Goal: Information Seeking & Learning: Compare options

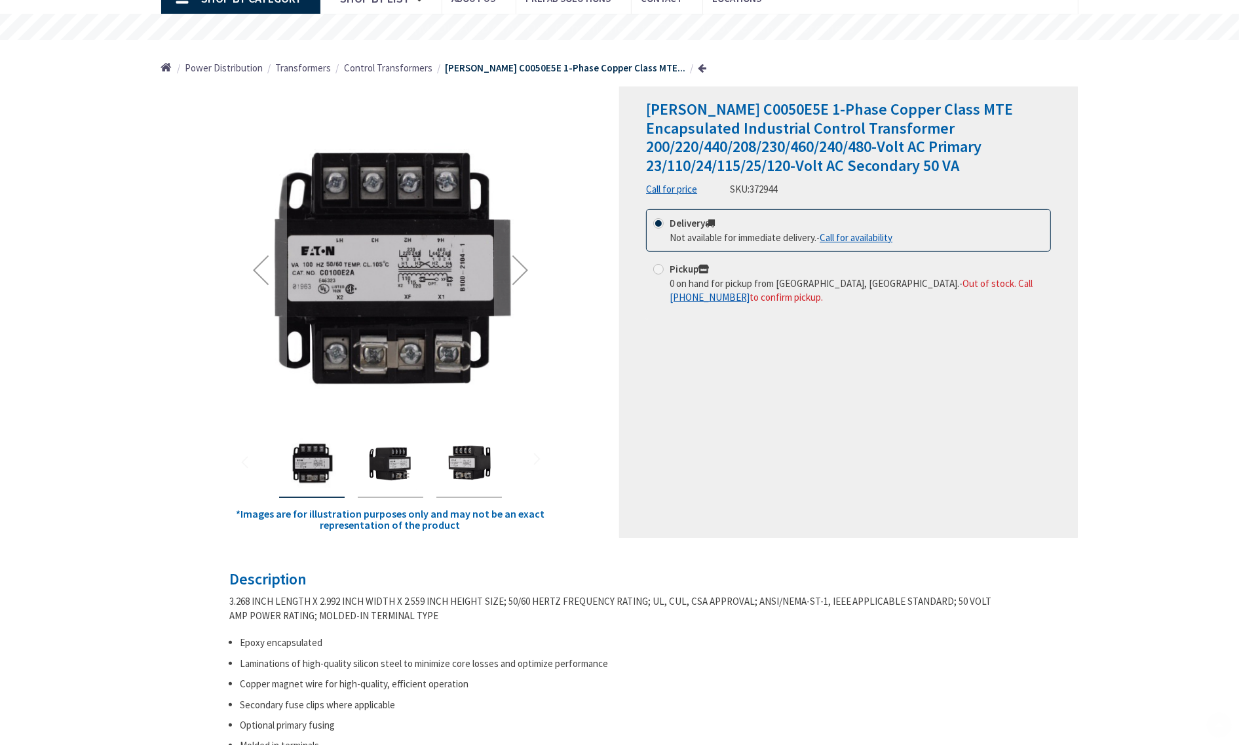
type input "La Milagrosa Subdivision, [STREET_ADDRESS][PERSON_NAME]"
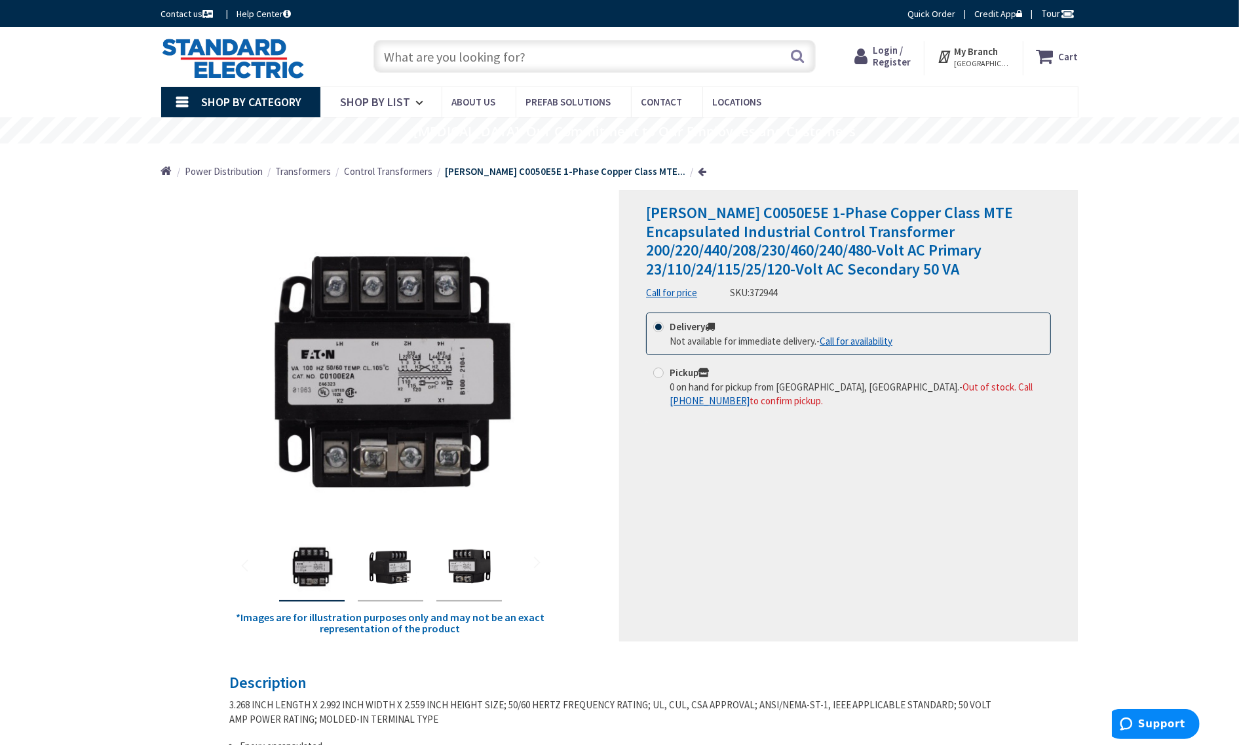
click at [382, 174] on span "Control Transformers" at bounding box center [388, 171] width 88 height 12
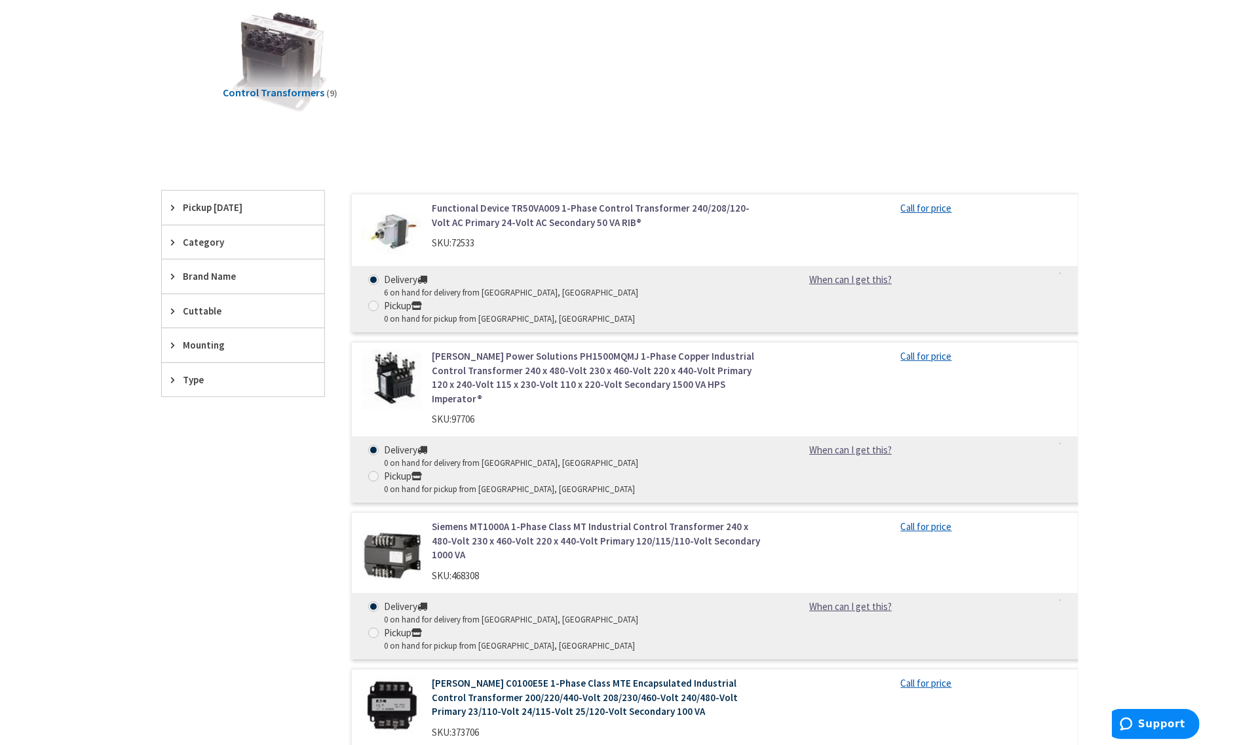
scroll to position [246, 0]
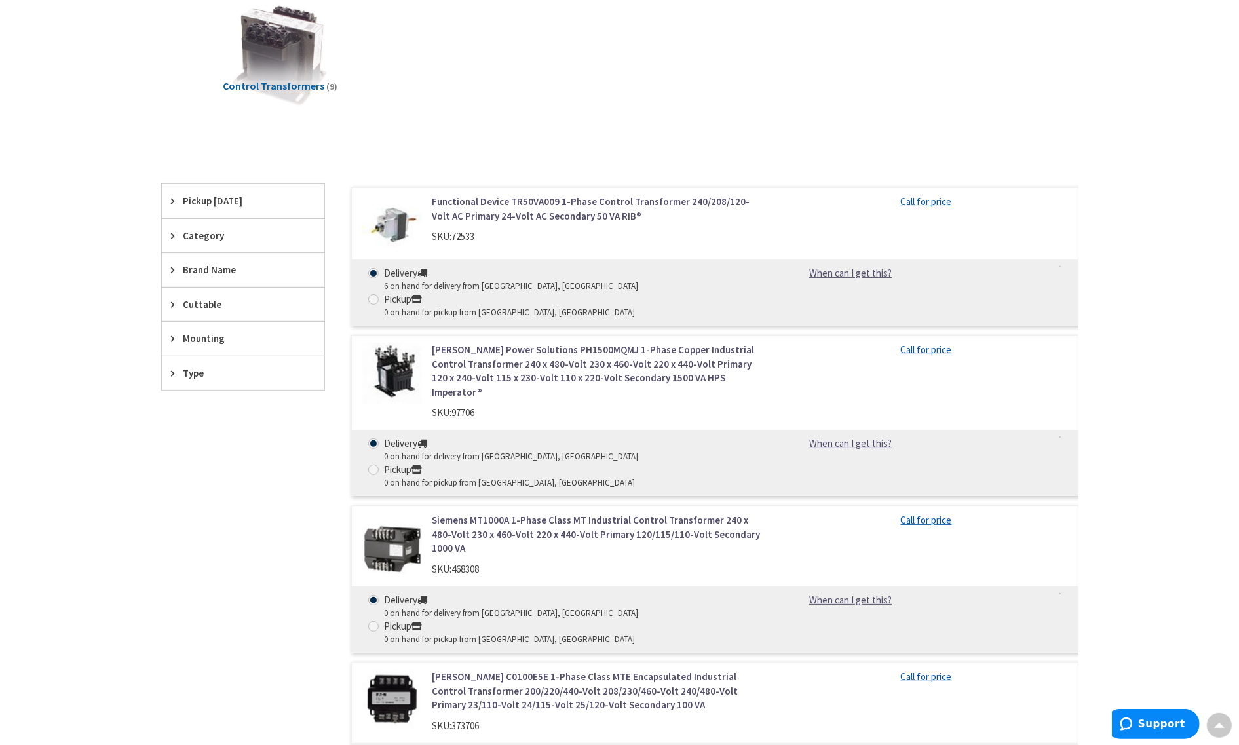
click at [470, 513] on link "Siemens MT1000A 1-Phase Class MT Industrial Control Transformer 240 x 480-Volt …" at bounding box center [598, 534] width 333 height 42
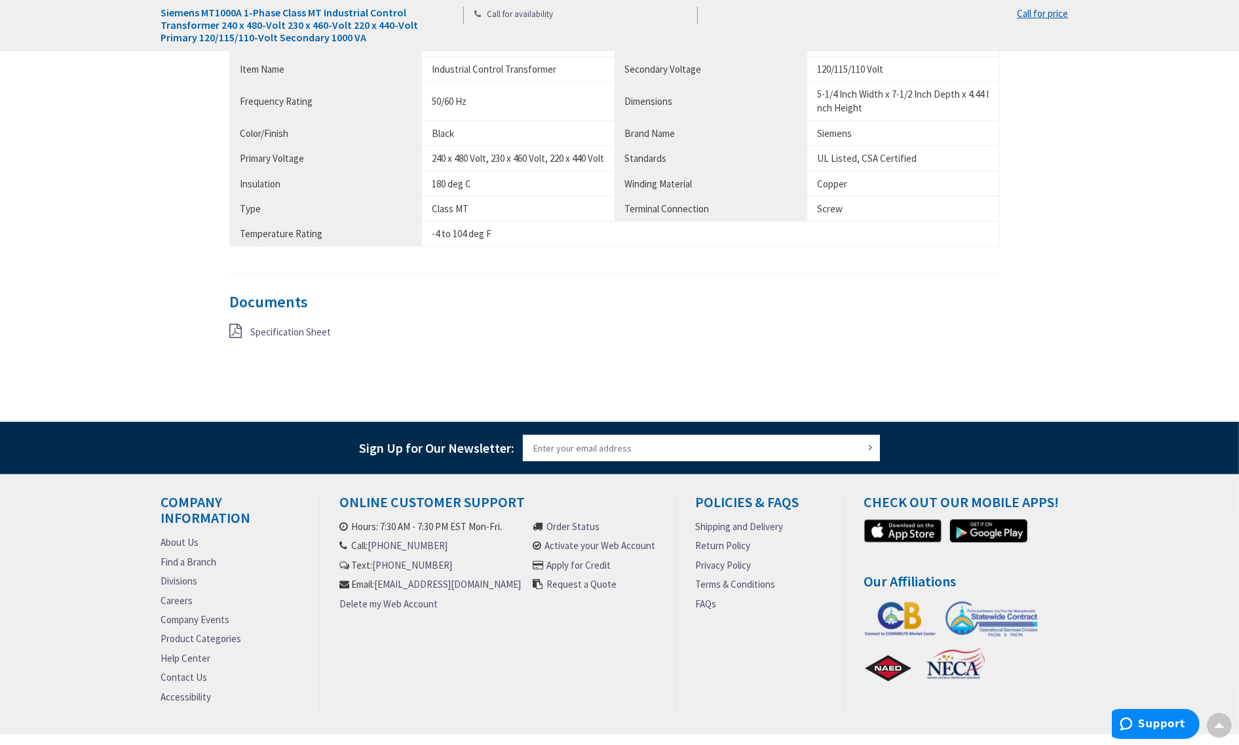
scroll to position [983, 0]
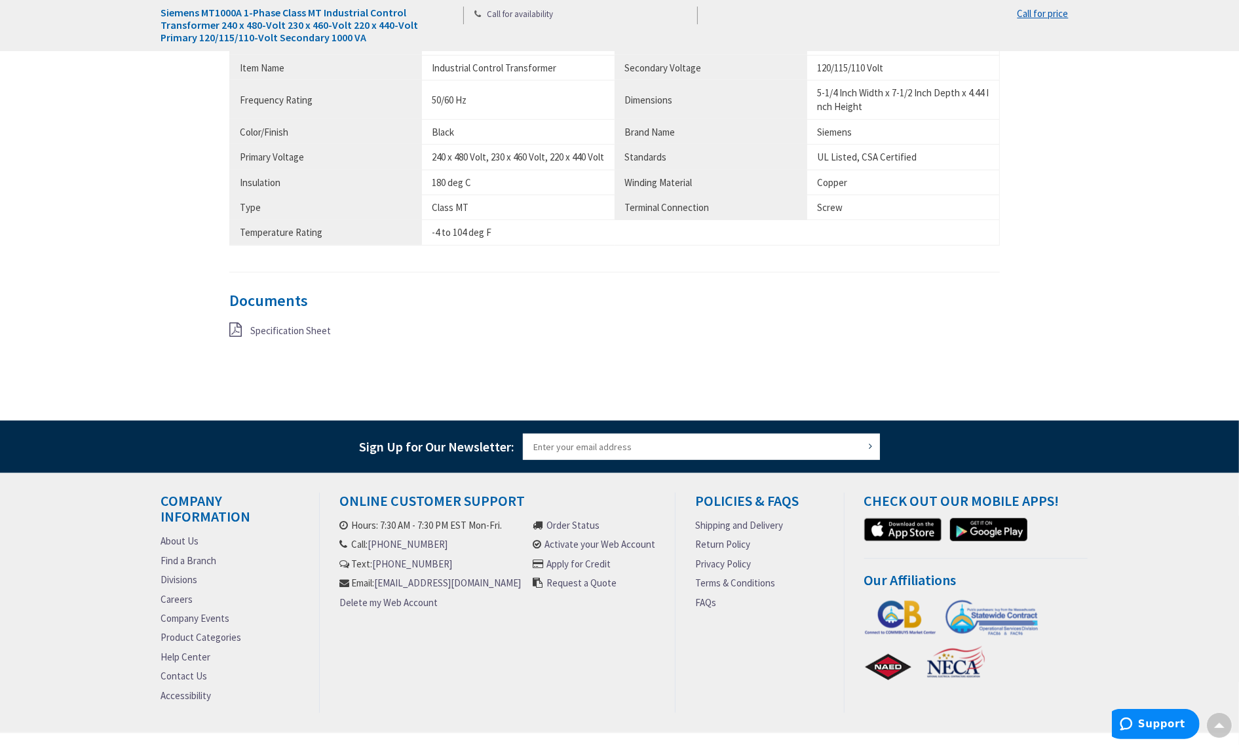
click at [294, 337] on span "Specification Sheet" at bounding box center [290, 330] width 81 height 12
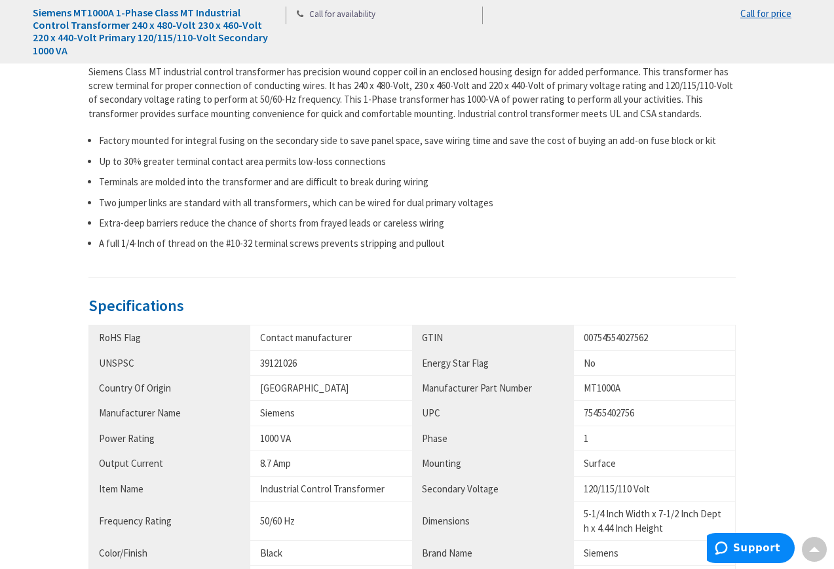
scroll to position [737, 0]
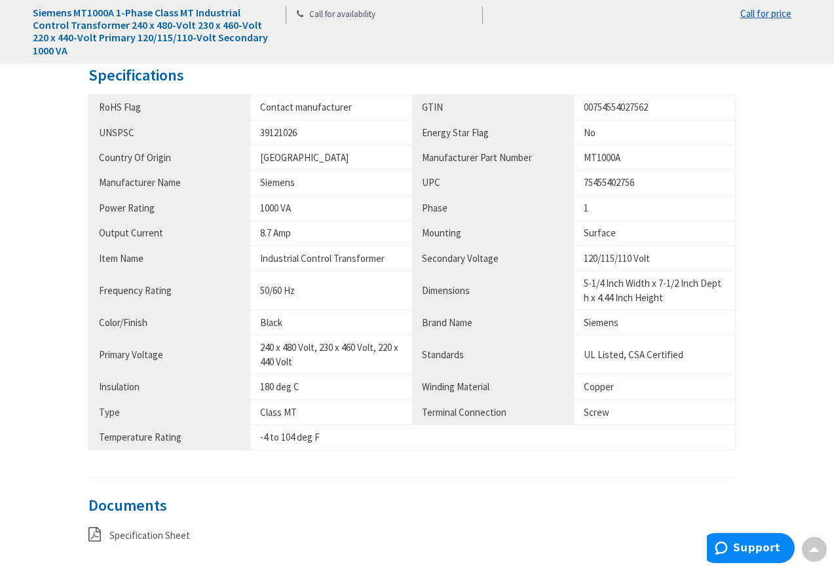
click at [278, 184] on div "Siemens" at bounding box center [331, 183] width 142 height 14
click at [277, 184] on div "Siemens" at bounding box center [331, 183] width 142 height 14
copy div "Siemens"
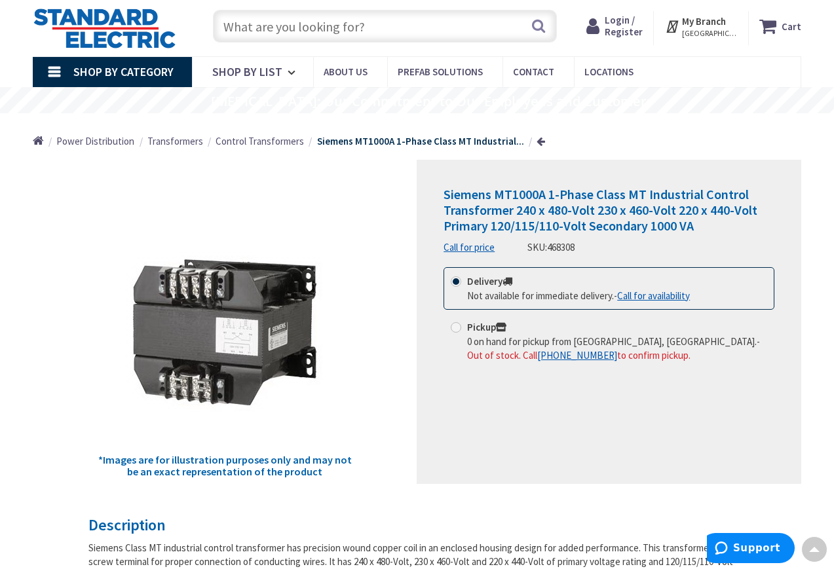
scroll to position [0, 0]
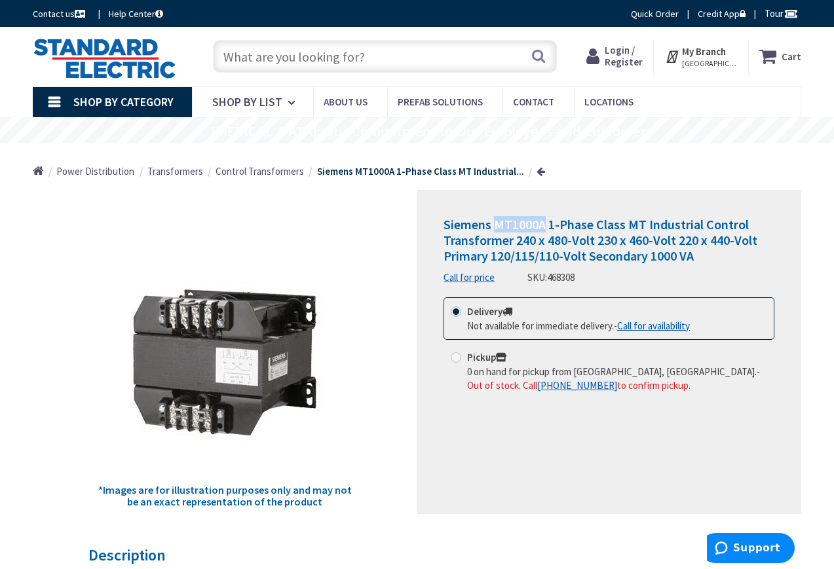
drag, startPoint x: 495, startPoint y: 224, endPoint x: 542, endPoint y: 229, distance: 46.7
click at [542, 229] on span "Siemens MT1000A 1-Phase Class MT Industrial Control Transformer 240 x 480-Volt …" at bounding box center [601, 240] width 314 height 48
copy span "MT1000A"
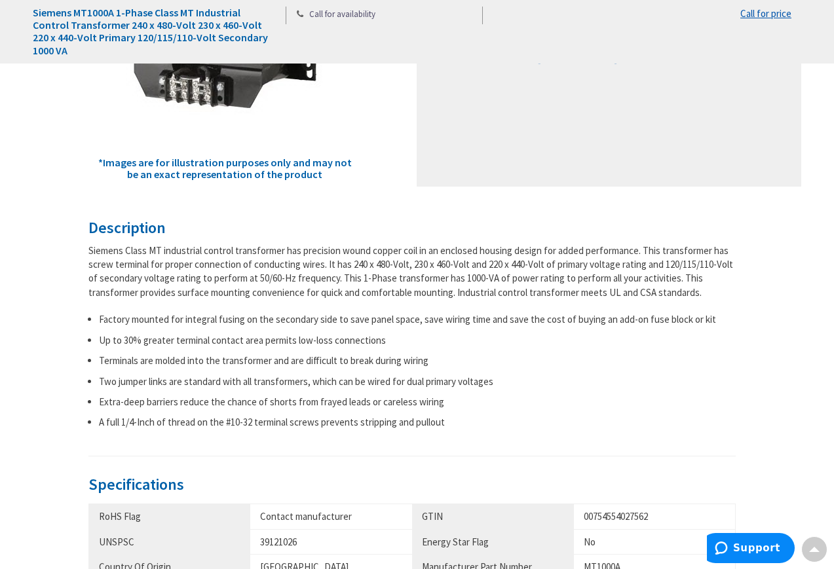
scroll to position [737, 0]
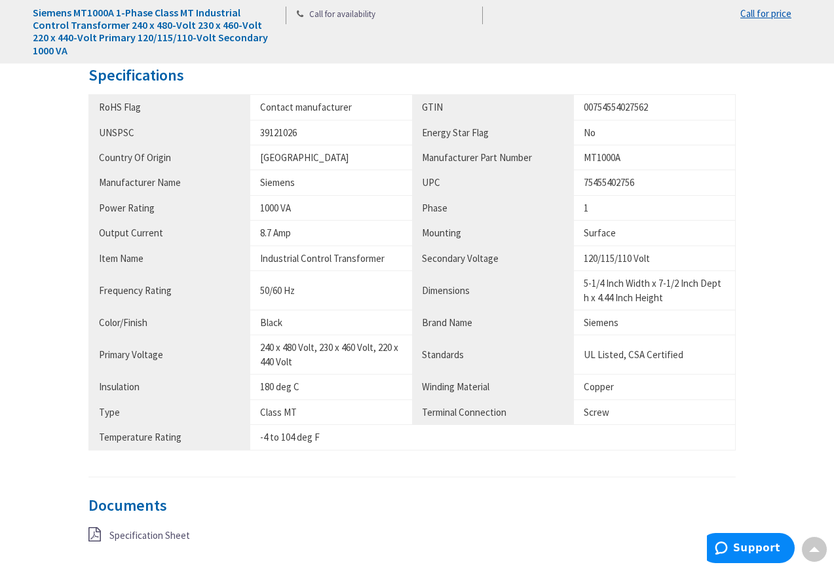
click at [613, 151] on div "MT1000A" at bounding box center [655, 158] width 142 height 14
copy div "MT1000A"
click at [741, 333] on div "Description Siemens Class MT industrial control transformer has precision wound…" at bounding box center [416, 193] width 657 height 766
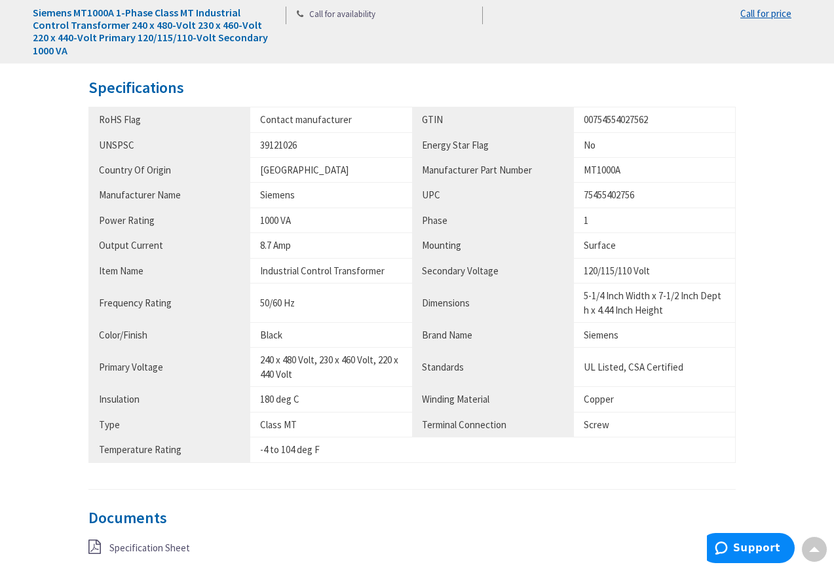
scroll to position [983, 0]
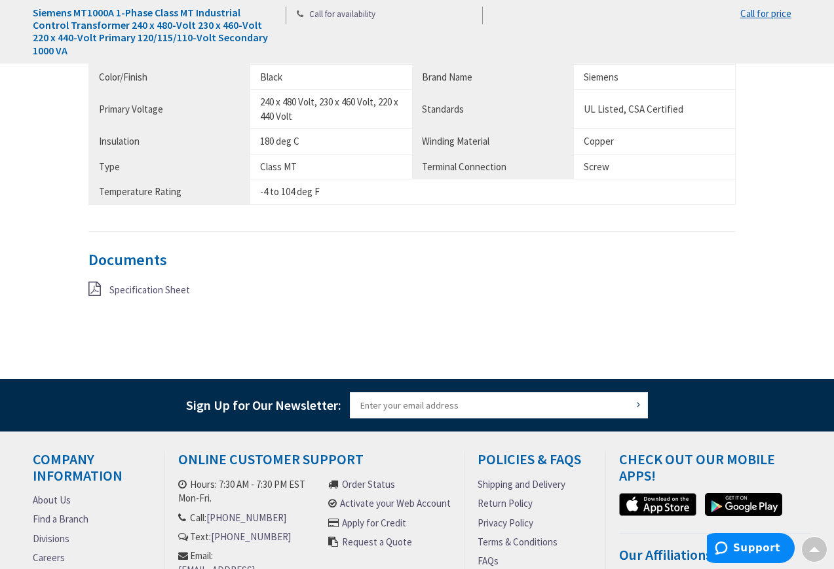
click at [151, 290] on span "Specification Sheet" at bounding box center [149, 290] width 81 height 12
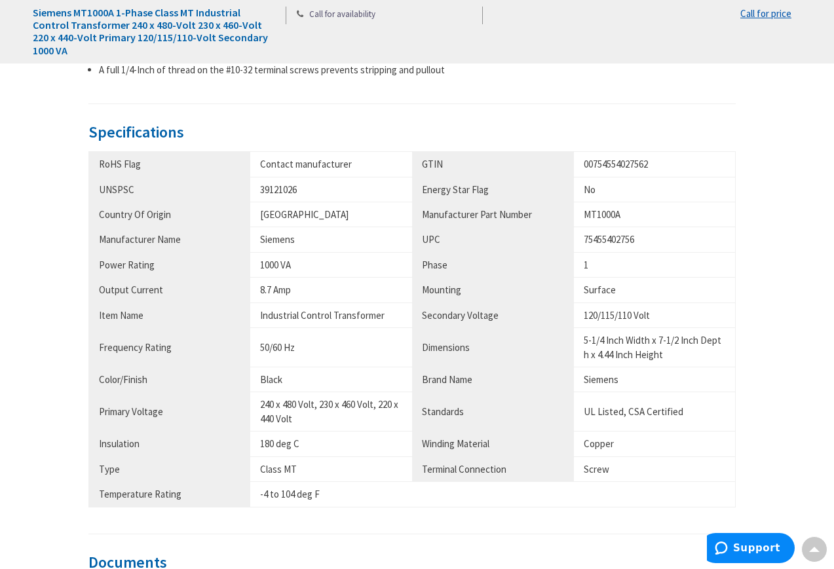
scroll to position [819, 0]
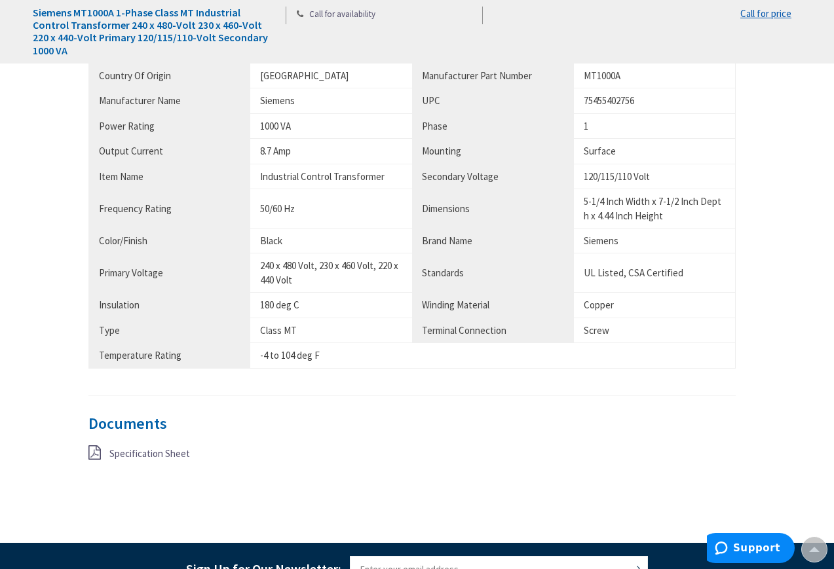
click at [606, 75] on div "MT1000A" at bounding box center [655, 76] width 142 height 14
copy div "MT1000A"
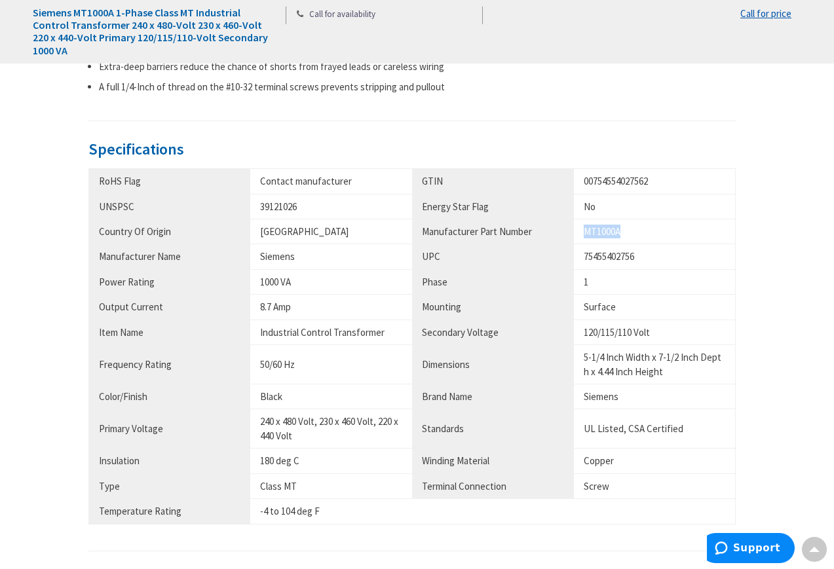
scroll to position [655, 0]
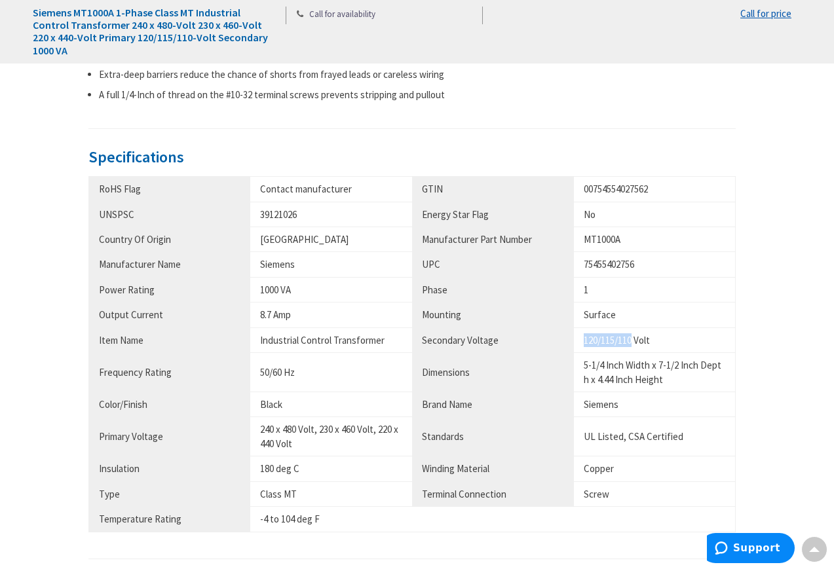
drag, startPoint x: 586, startPoint y: 340, endPoint x: 634, endPoint y: 346, distance: 48.2
click at [634, 346] on div "120/115/110 Volt" at bounding box center [655, 340] width 142 height 14
drag, startPoint x: 634, startPoint y: 340, endPoint x: 581, endPoint y: 340, distance: 52.4
click at [581, 340] on td "120/115/110 Volt" at bounding box center [655, 340] width 162 height 25
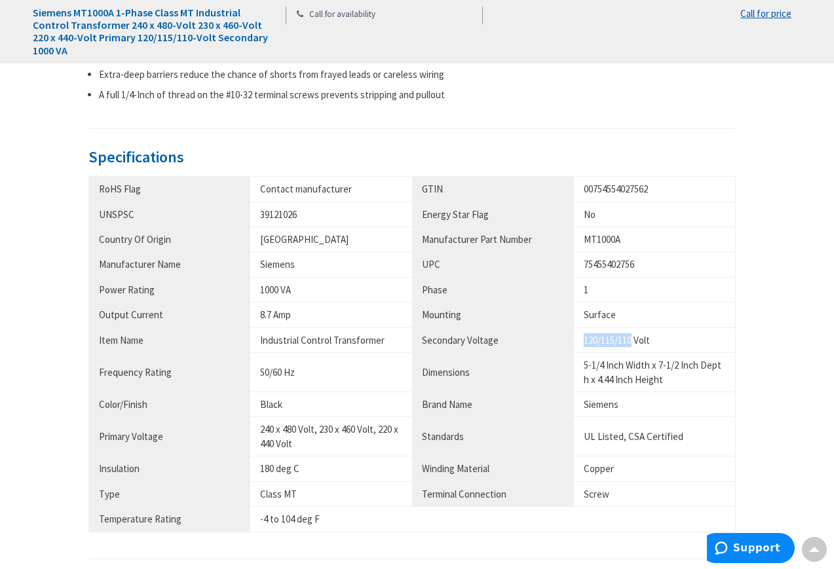
copy div "120/115/110"
drag, startPoint x: 296, startPoint y: 375, endPoint x: 290, endPoint y: 383, distance: 10.2
click at [249, 379] on tr "Frequency Rating 50/60 Hz Dimensions 5-1/4 Inch Width x 7-1/2 Inch Depth x 4.44…" at bounding box center [412, 372] width 647 height 39
click at [305, 383] on td "50/60 Hz" at bounding box center [331, 372] width 162 height 39
drag, startPoint x: 280, startPoint y: 371, endPoint x: 246, endPoint y: 373, distance: 34.8
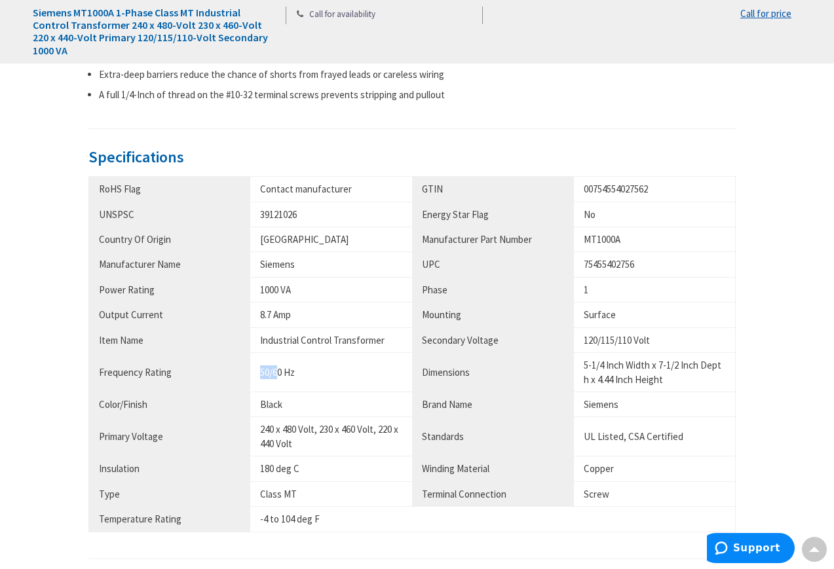
click at [246, 373] on tr "Frequency Rating 50/60 Hz Dimensions 5-1/4 Inch Width x 7-1/2 Inch Depth x 4.44…" at bounding box center [412, 372] width 647 height 39
drag, startPoint x: 282, startPoint y: 373, endPoint x: 256, endPoint y: 373, distance: 25.6
click at [256, 373] on td "50/60 Hz" at bounding box center [331, 372] width 162 height 39
copy div "50/60"
drag, startPoint x: 292, startPoint y: 290, endPoint x: 256, endPoint y: 288, distance: 35.4
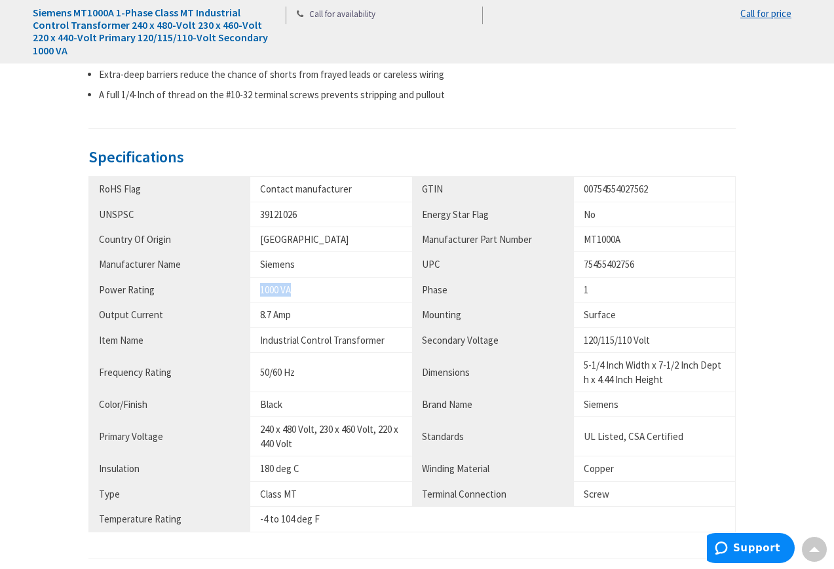
click at [256, 288] on td "1000 VA" at bounding box center [331, 289] width 162 height 25
copy div "1000 VA"
click at [684, 129] on div "Description Siemens Class MT industrial control transformer has precision wound…" at bounding box center [416, 275] width 657 height 766
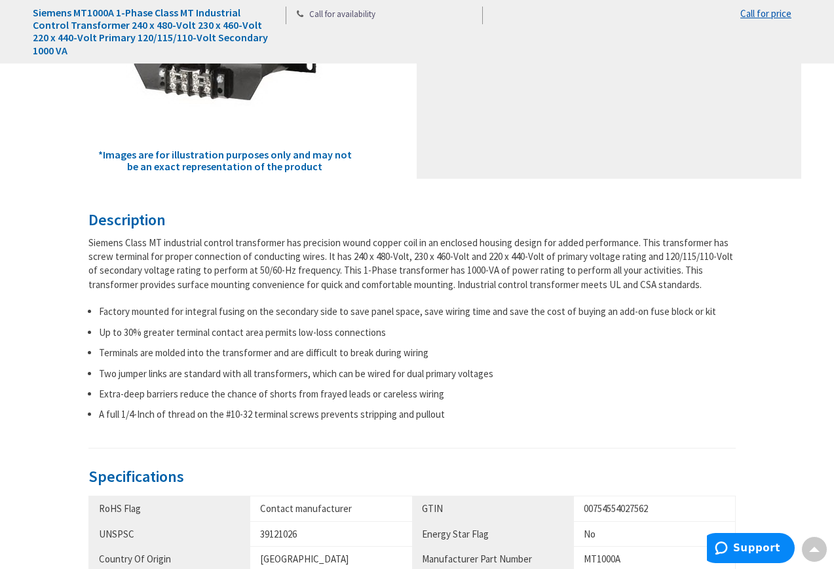
scroll to position [686, 0]
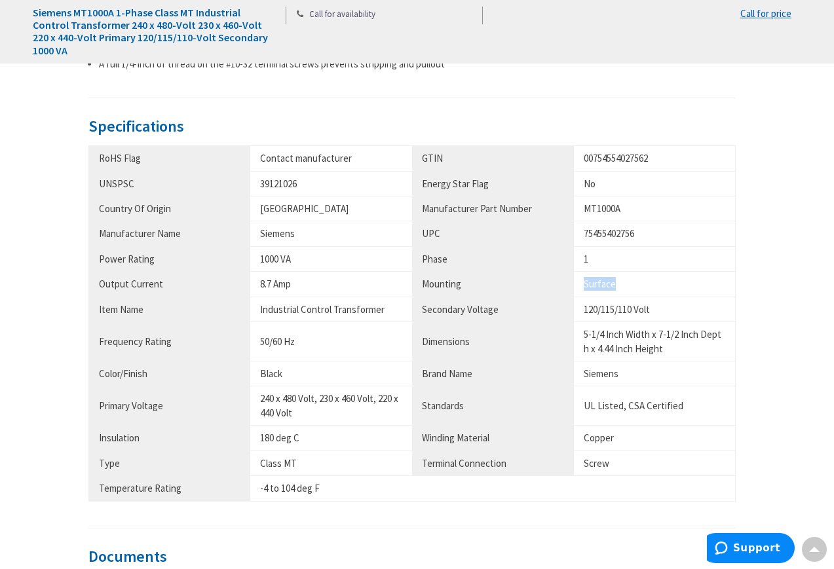
drag, startPoint x: 615, startPoint y: 284, endPoint x: 583, endPoint y: 286, distance: 31.6
click at [584, 286] on div "Surface" at bounding box center [655, 284] width 142 height 14
copy div "Surface"
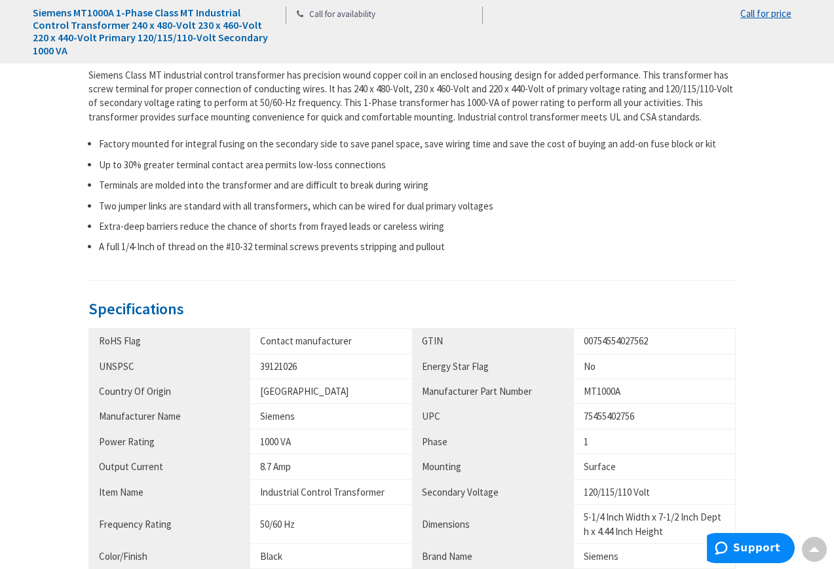
scroll to position [865, 0]
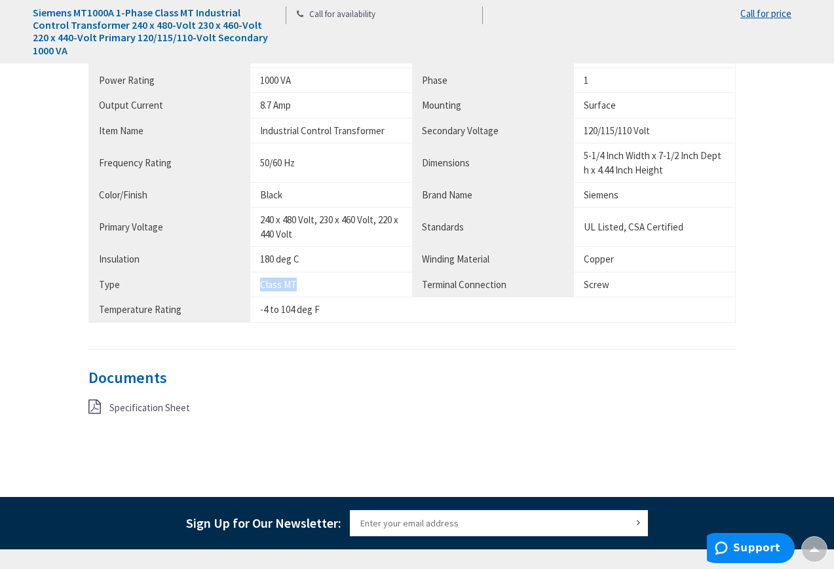
drag, startPoint x: 292, startPoint y: 286, endPoint x: 254, endPoint y: 287, distance: 37.3
click at [254, 287] on td "Class MT" at bounding box center [331, 284] width 162 height 25
copy div "Class MT"
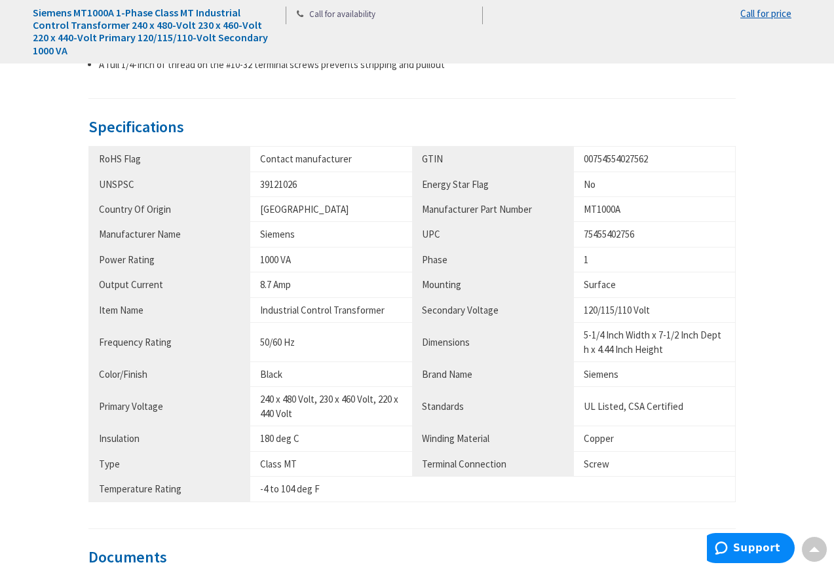
scroll to position [655, 0]
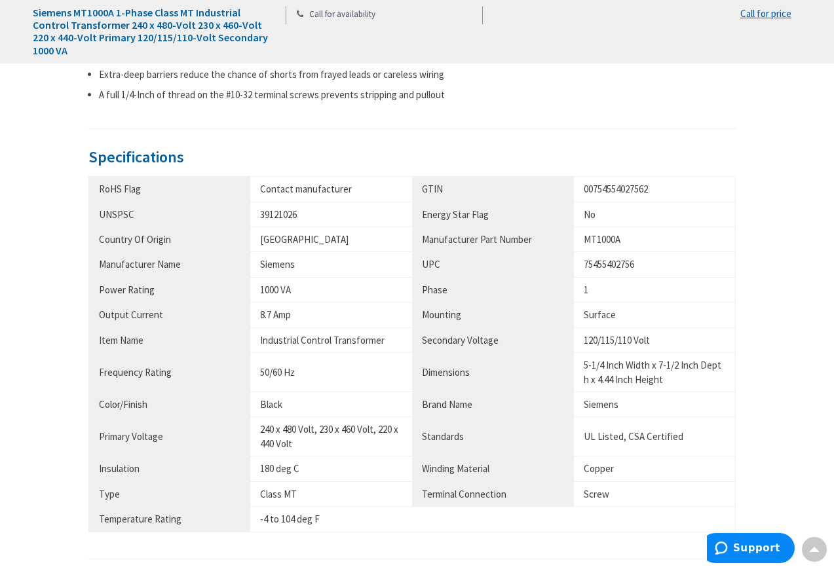
click at [586, 387] on td "5-1/4 Inch Width x 7-1/2 Inch Depth x 4.44 Inch Height" at bounding box center [655, 372] width 162 height 39
drag, startPoint x: 597, startPoint y: 379, endPoint x: 616, endPoint y: 382, distance: 19.2
click at [616, 382] on div "5-1/4 Inch Width x 7-1/2 Inch Depth x 4.44 Inch Height" at bounding box center [655, 372] width 142 height 28
copy div "4.44"
drag, startPoint x: 584, startPoint y: 365, endPoint x: 603, endPoint y: 368, distance: 19.2
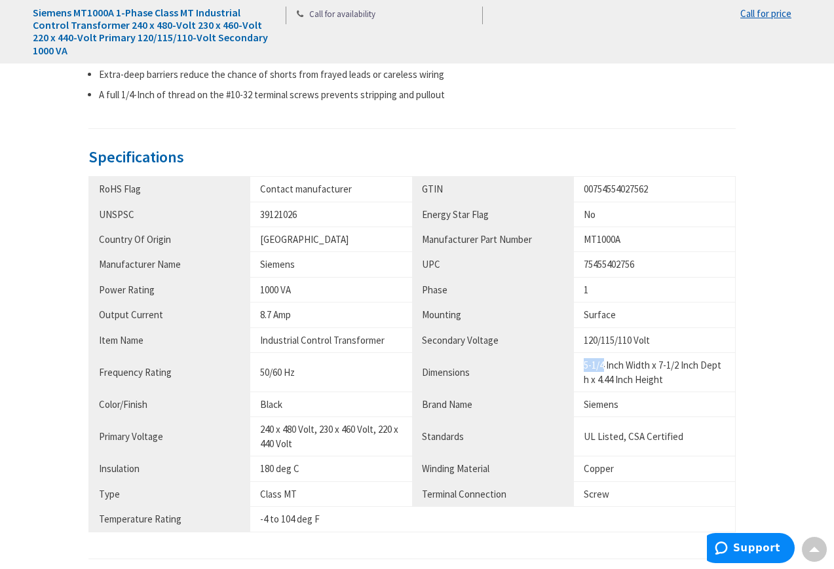
click at [603, 368] on div "5-1/4 Inch Width x 7-1/2 Inch Depth x 4.44 Inch Height" at bounding box center [655, 372] width 142 height 28
copy div "5-1/4"
drag, startPoint x: 659, startPoint y: 364, endPoint x: 679, endPoint y: 370, distance: 20.7
click at [679, 370] on div "5-1/4 Inch Width x 7-1/2 Inch Depth x 4.44 Inch Height" at bounding box center [655, 372] width 142 height 28
copy div "7-1/2"
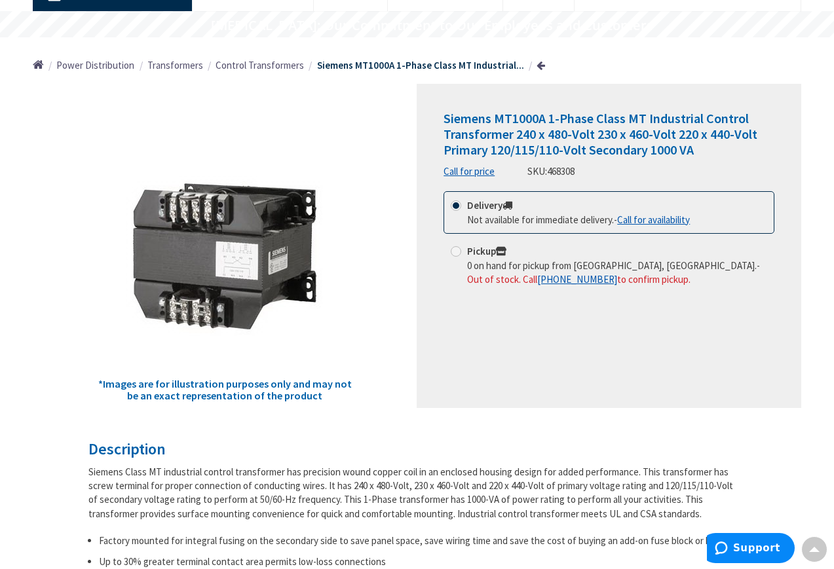
scroll to position [0, 0]
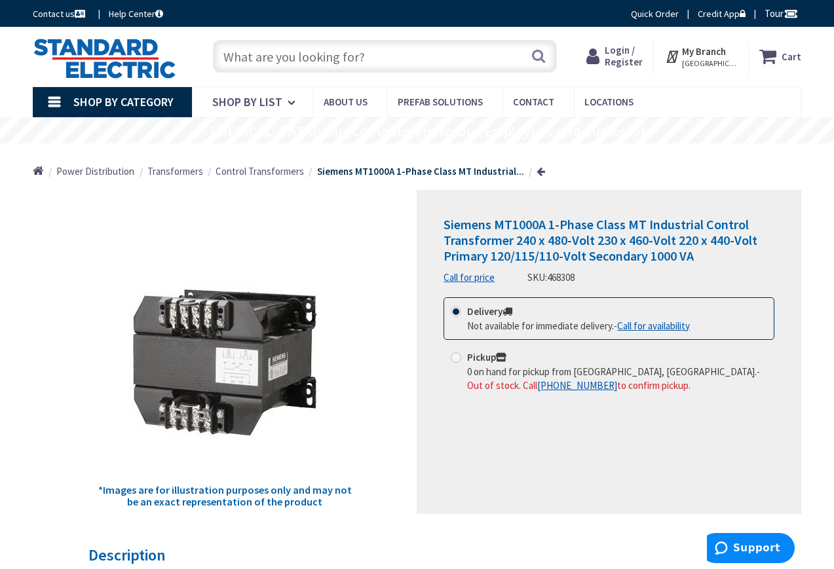
click at [259, 173] on span "Control Transformers" at bounding box center [260, 171] width 88 height 12
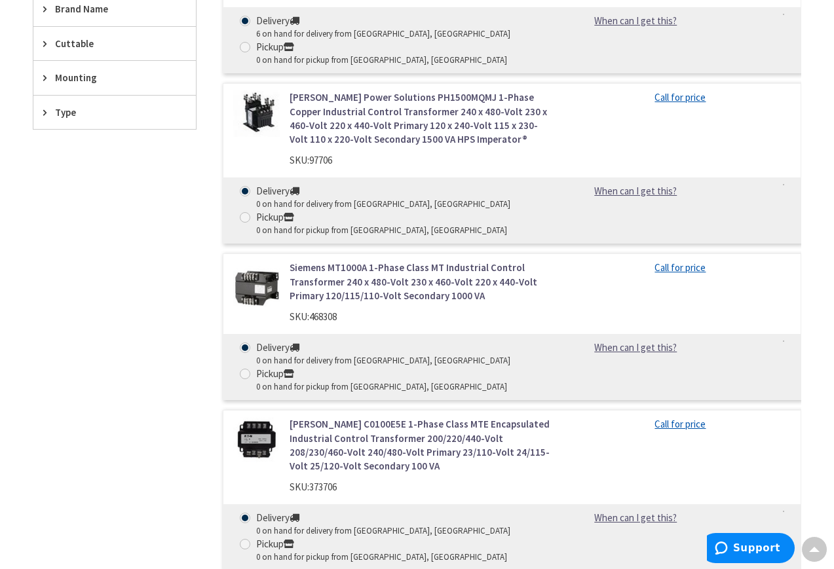
scroll to position [655, 0]
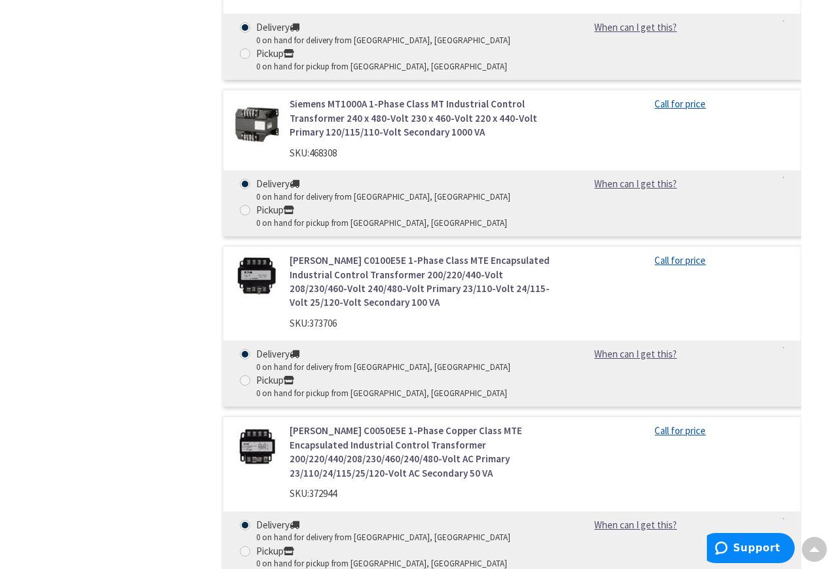
click at [358, 273] on link "Eaton C0100E5E 1-Phase Class MTE Encapsulated Industrial Control Transformer 20…" at bounding box center [420, 282] width 261 height 56
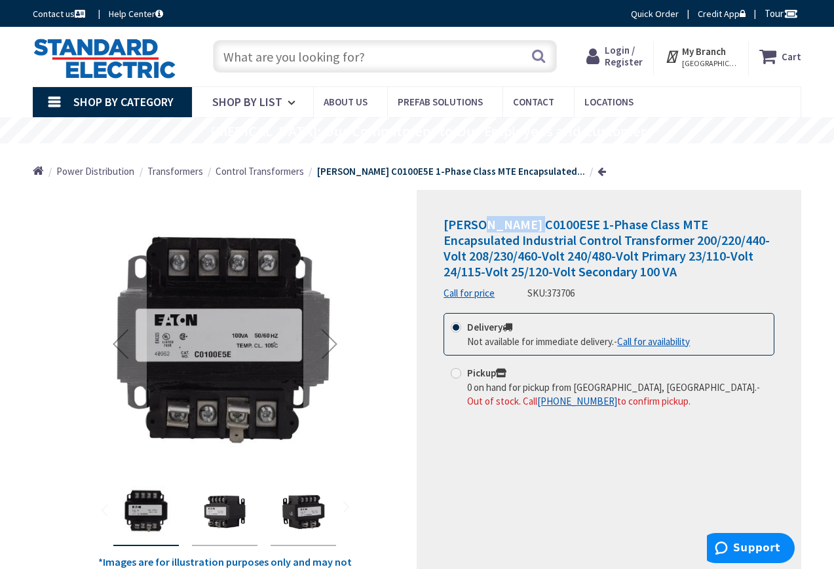
drag, startPoint x: 480, startPoint y: 224, endPoint x: 533, endPoint y: 227, distance: 53.8
click at [533, 227] on span "[PERSON_NAME] C0100E5E 1-Phase Class MTE Encapsulated Industrial Control Transf…" at bounding box center [607, 248] width 326 height 64
copy span "C0100E5E"
click at [730, 155] on div "Home Power Distribution Transformers Control Transformers Eaton C0100E5E 1-Phas…" at bounding box center [417, 166] width 834 height 47
drag, startPoint x: 474, startPoint y: 226, endPoint x: 437, endPoint y: 231, distance: 37.6
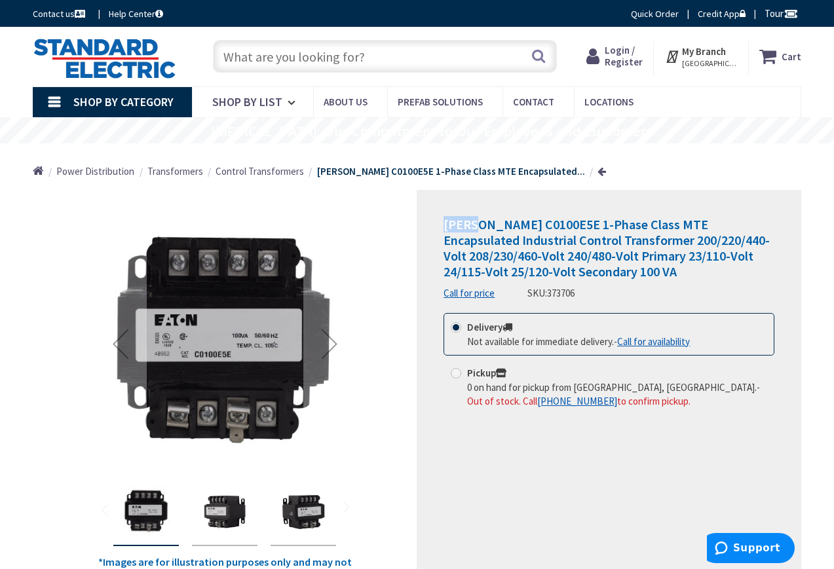
click at [437, 231] on div "Eaton C0100E5E 1-Phase Class MTE Encapsulated Industrial Control Transformer 20…" at bounding box center [609, 388] width 385 height 396
copy span "[PERSON_NAME]"
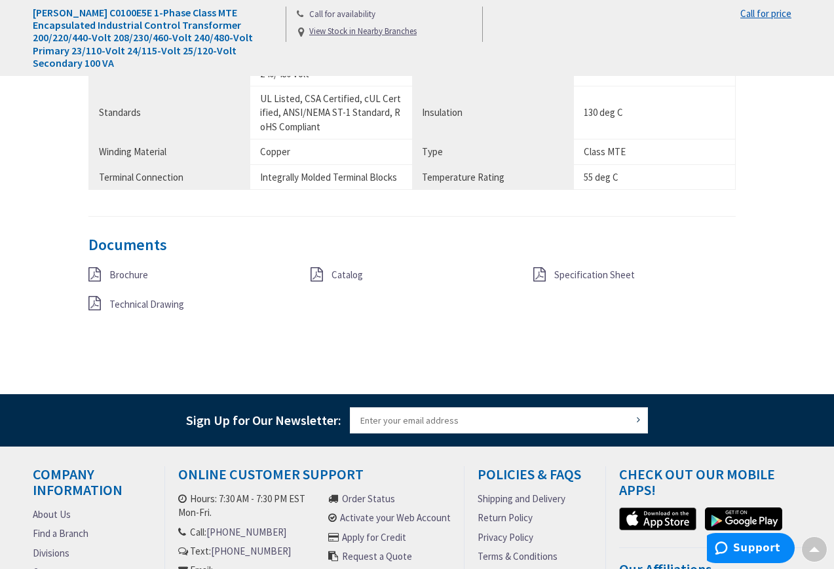
scroll to position [1147, 0]
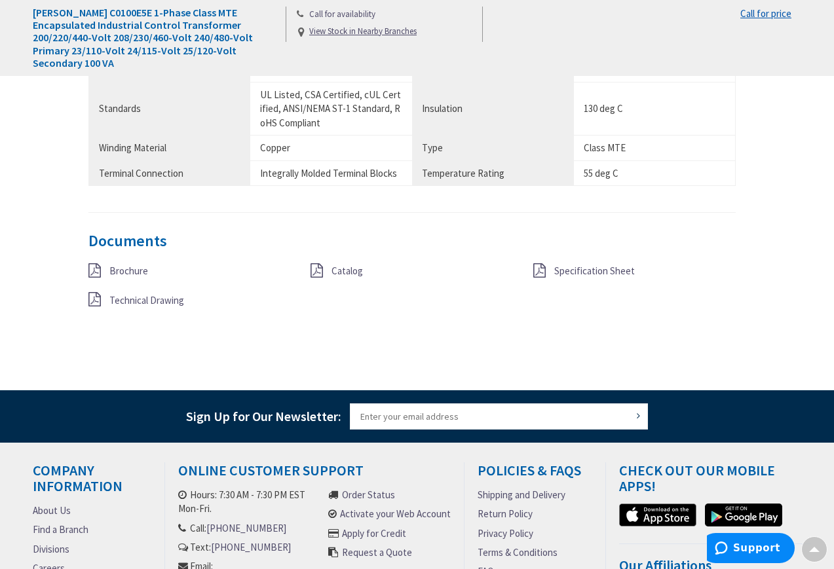
click at [338, 272] on span "Catalog" at bounding box center [347, 271] width 31 height 12
click at [561, 273] on span "Specification Sheet" at bounding box center [594, 271] width 81 height 12
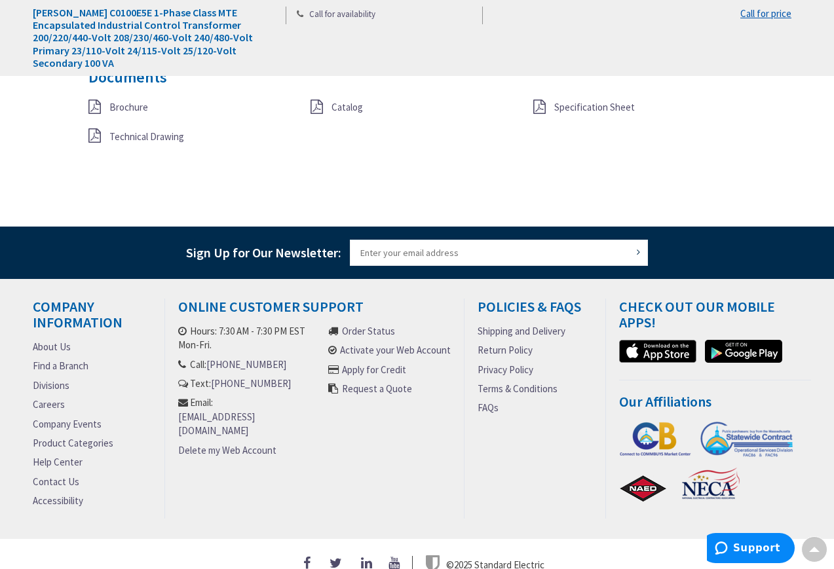
click at [334, 104] on span "Catalog" at bounding box center [347, 107] width 31 height 12
click at [145, 138] on span "Technical Drawing" at bounding box center [146, 136] width 75 height 12
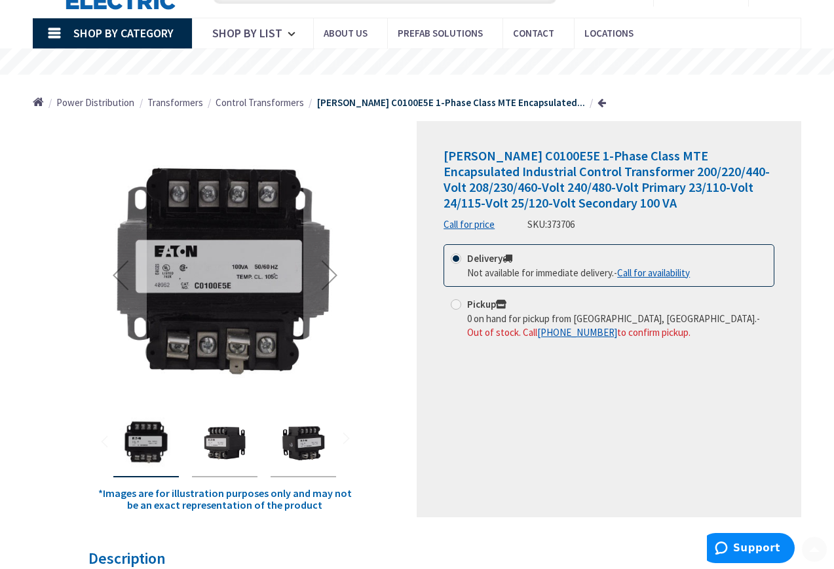
scroll to position [164, 0]
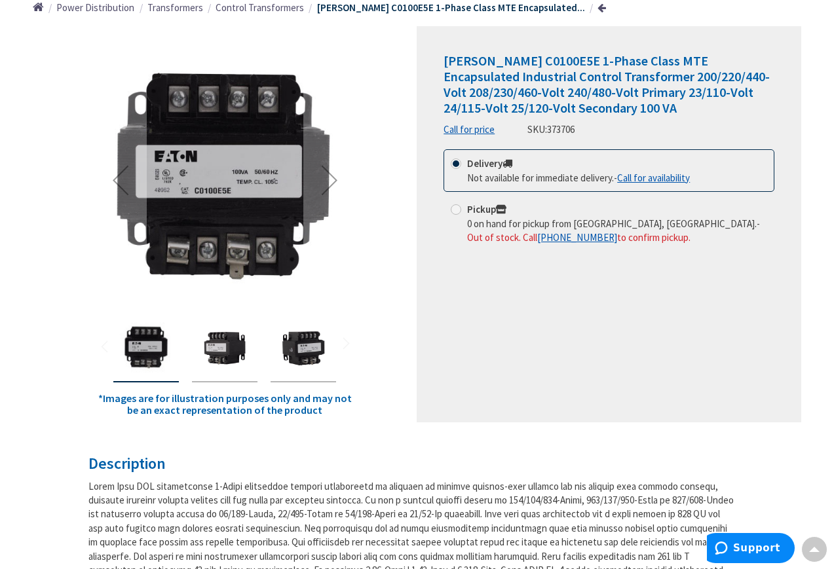
click at [161, 349] on img "Eaton C0100E5E 1-Phase Class MTE Encapsulated Industrial Control Transformer 20…" at bounding box center [146, 348] width 52 height 52
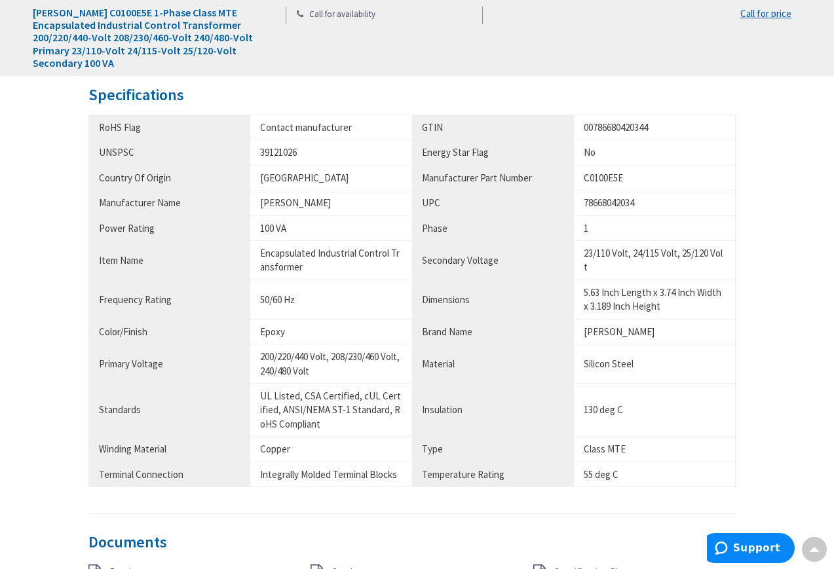
scroll to position [819, 0]
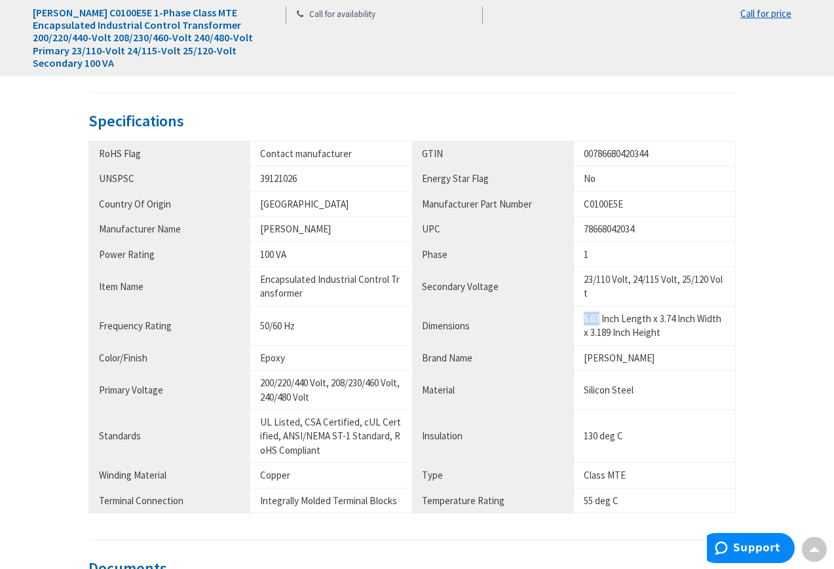
drag, startPoint x: 583, startPoint y: 320, endPoint x: 601, endPoint y: 324, distance: 18.0
click at [601, 324] on td "5.63 Inch Length x 3.74 Inch Width x 3.189 Inch Height" at bounding box center [655, 325] width 162 height 39
copy div "5.63"
drag, startPoint x: 660, startPoint y: 316, endPoint x: 677, endPoint y: 317, distance: 16.4
click at [677, 317] on div "5.63 Inch Length x 3.74 Inch Width x 3.189 Inch Height" at bounding box center [655, 326] width 142 height 28
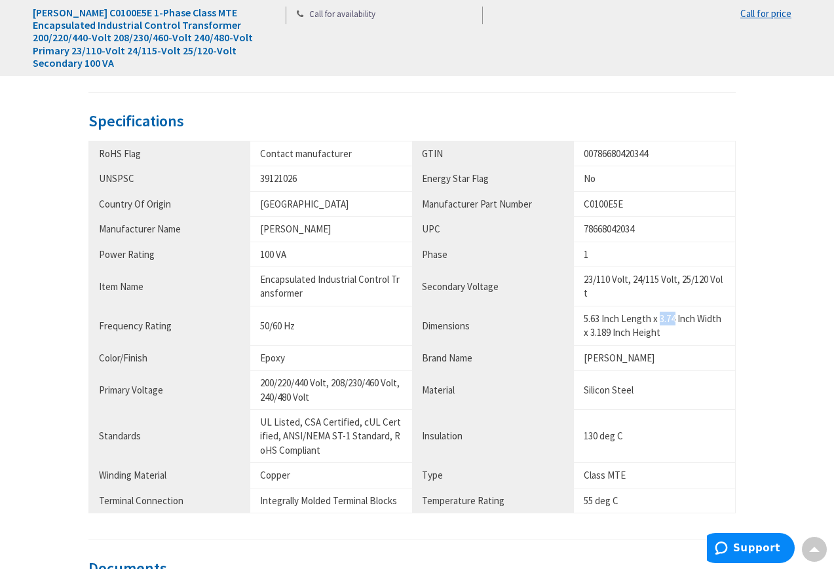
copy div "3.74"
drag, startPoint x: 593, startPoint y: 334, endPoint x: 609, endPoint y: 341, distance: 17.0
click at [611, 341] on td "5.63 Inch Length x 3.74 Inch Width x 3.189 Inch Height" at bounding box center [655, 325] width 162 height 39
copy div "3.189"
drag, startPoint x: 584, startPoint y: 435, endPoint x: 623, endPoint y: 439, distance: 38.9
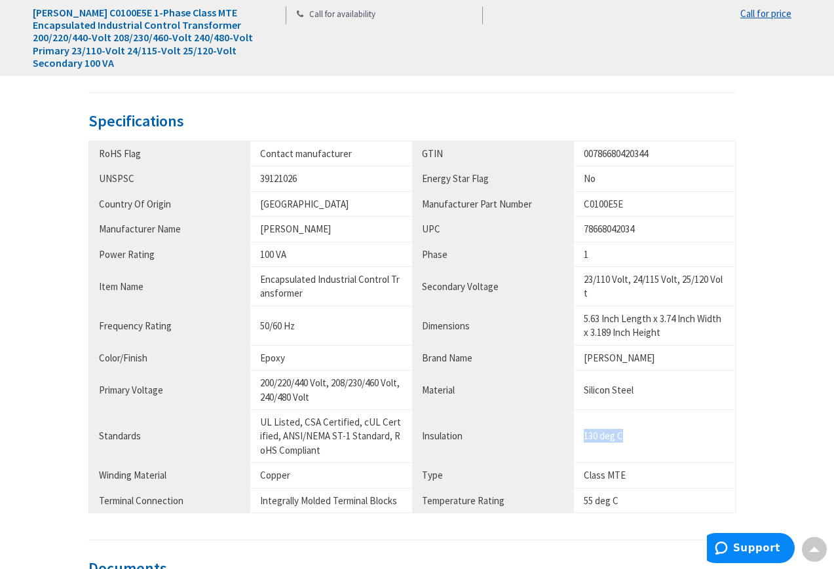
click at [623, 439] on div "130 deg C" at bounding box center [655, 436] width 142 height 14
copy div "130 deg C"
click at [628, 384] on div "Silicon Steel" at bounding box center [655, 390] width 142 height 14
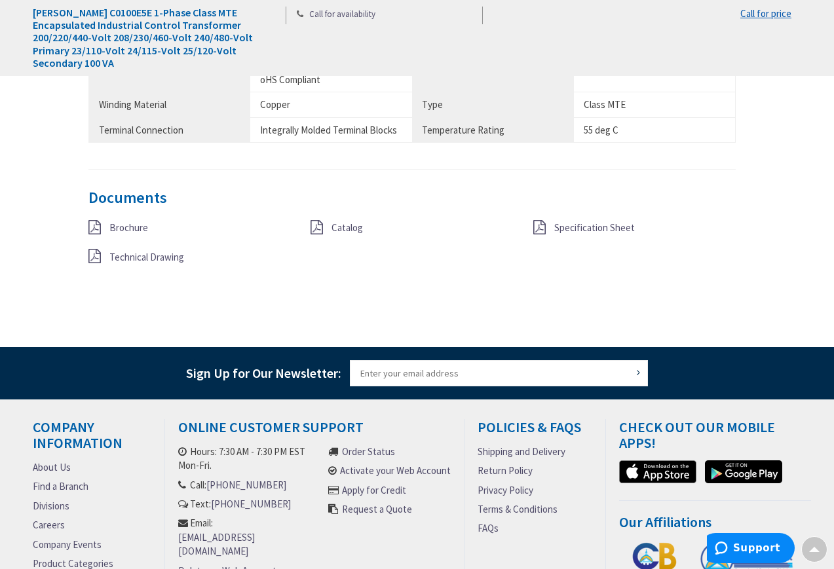
scroll to position [1005, 0]
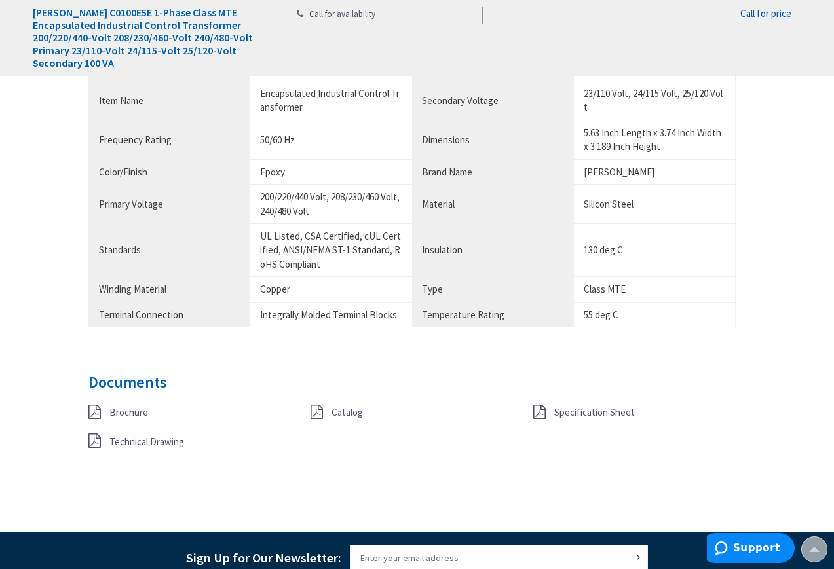
click at [583, 413] on span "Specification Sheet" at bounding box center [594, 412] width 81 height 12
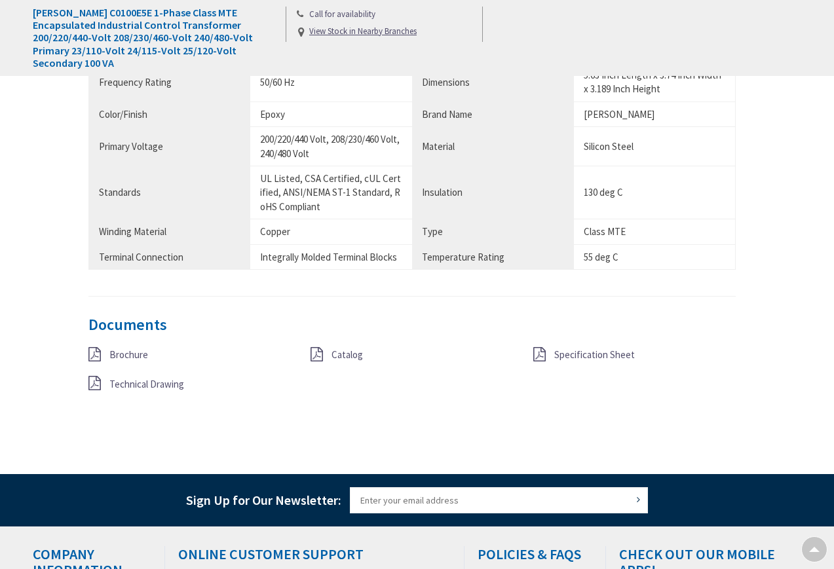
scroll to position [1169, 0]
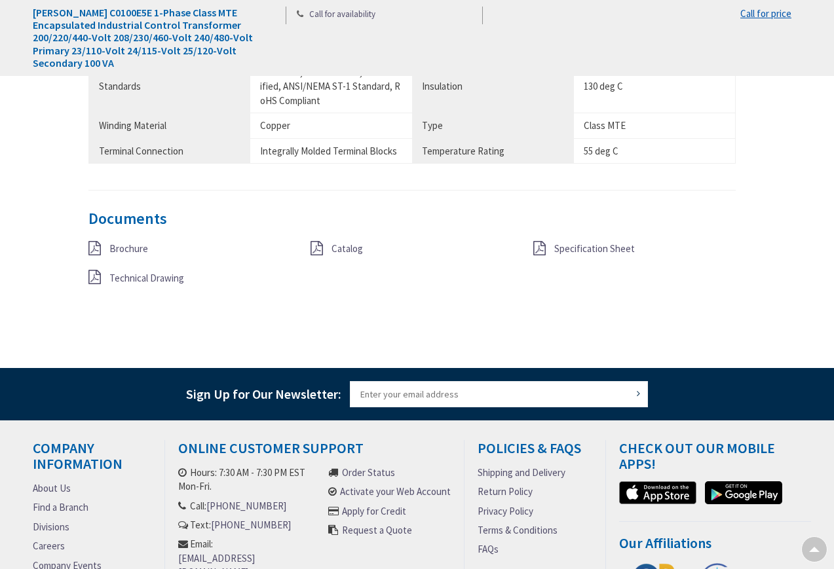
click at [339, 254] on span "Catalog" at bounding box center [347, 248] width 31 height 12
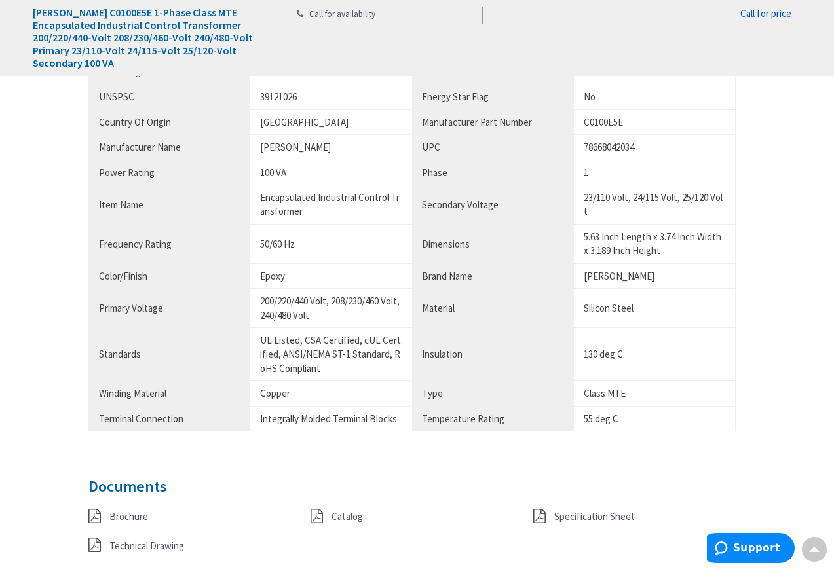
scroll to position [1005, 0]
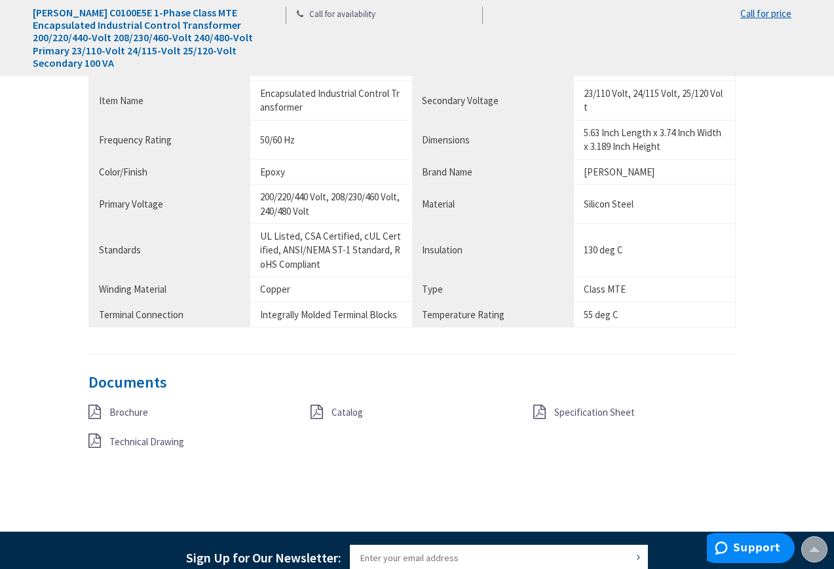
click at [138, 413] on span "Brochure" at bounding box center [128, 412] width 39 height 12
drag, startPoint x: 635, startPoint y: 294, endPoint x: 580, endPoint y: 295, distance: 55.1
click at [580, 295] on td "Class MTE" at bounding box center [655, 289] width 162 height 25
copy div "Class MTE"
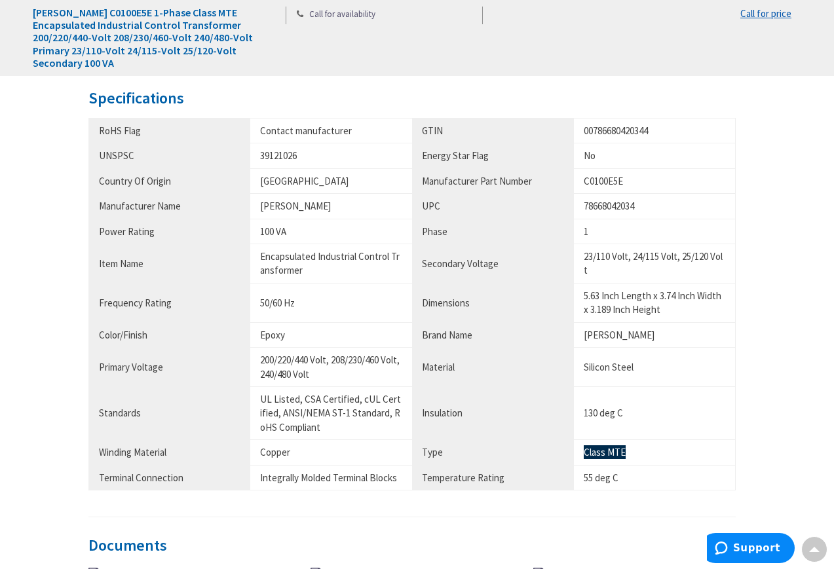
scroll to position [841, 0]
drag, startPoint x: 582, startPoint y: 253, endPoint x: 611, endPoint y: 263, distance: 30.5
click at [611, 263] on td "23/110 Volt, 24/115 Volt, 25/120 Volt" at bounding box center [655, 263] width 162 height 39
click at [696, 274] on div "23/110 Volt, 24/115 Volt, 25/120 Volt" at bounding box center [655, 264] width 142 height 28
drag, startPoint x: 586, startPoint y: 258, endPoint x: 711, endPoint y: 260, distance: 125.1
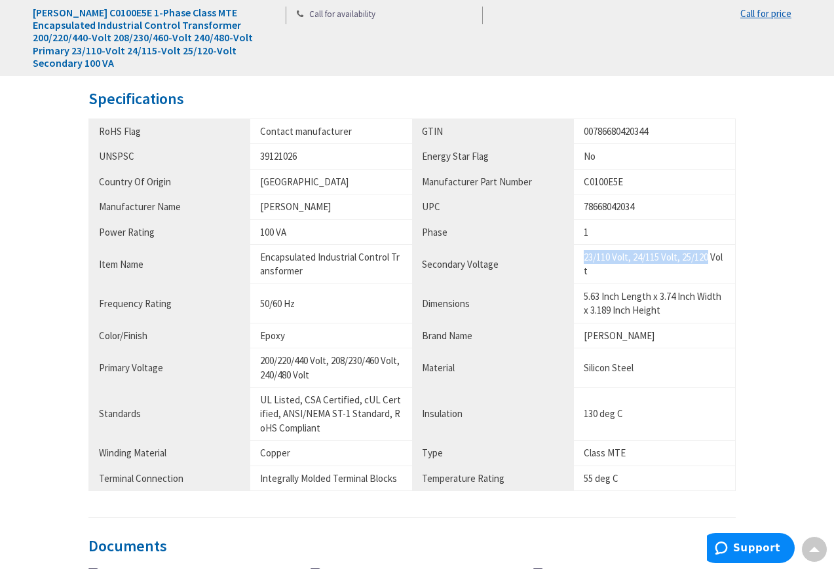
click at [711, 260] on div "23/110 Volt, 24/115 Volt, 25/120 Volt" at bounding box center [655, 264] width 142 height 28
click at [687, 267] on div "23/110 Volt, 24/115 Volt, 25/120 Volt" at bounding box center [655, 264] width 142 height 28
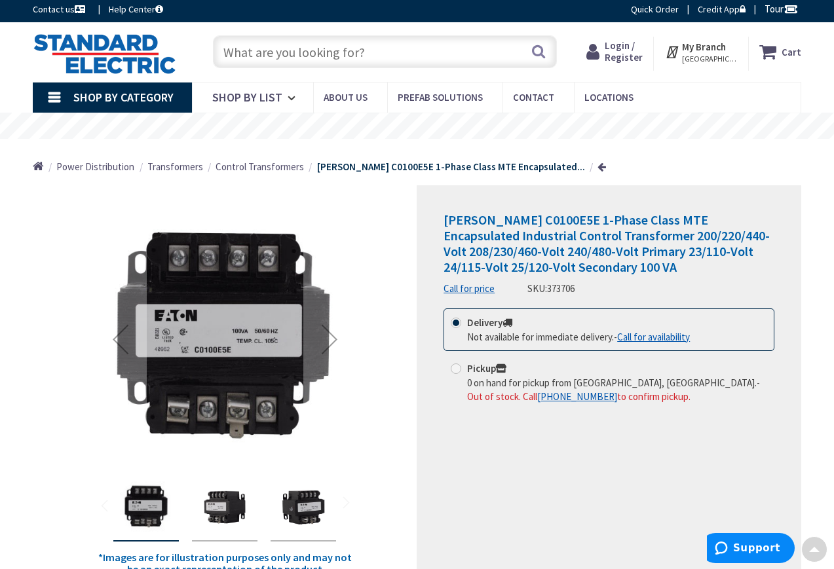
scroll to position [0, 0]
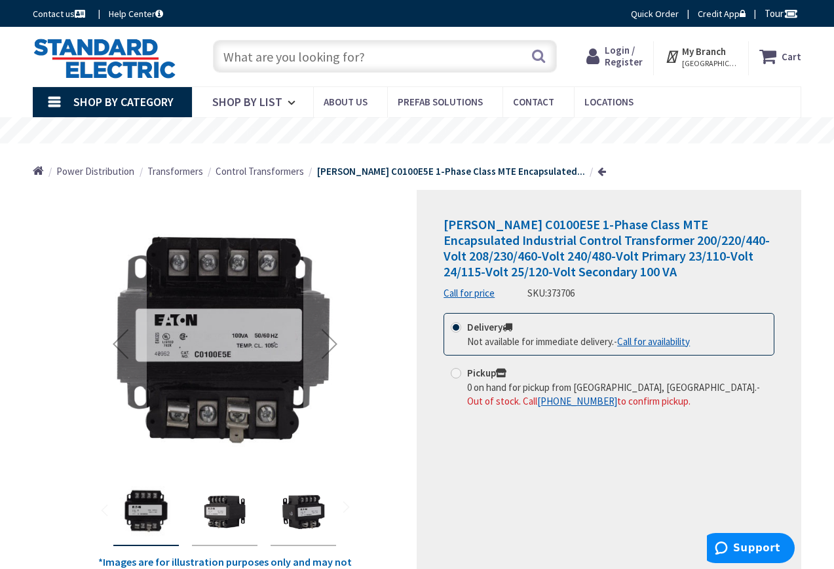
click at [666, 290] on div "[PERSON_NAME] C0100E5E 1-Phase Class MTE Encapsulated Industrial Control Transf…" at bounding box center [609, 258] width 331 height 83
drag, startPoint x: 616, startPoint y: 237, endPoint x: 682, endPoint y: 243, distance: 65.8
click at [683, 243] on span "[PERSON_NAME] C0100E5E 1-Phase Class MTE Encapsulated Industrial Control Transf…" at bounding box center [607, 248] width 326 height 64
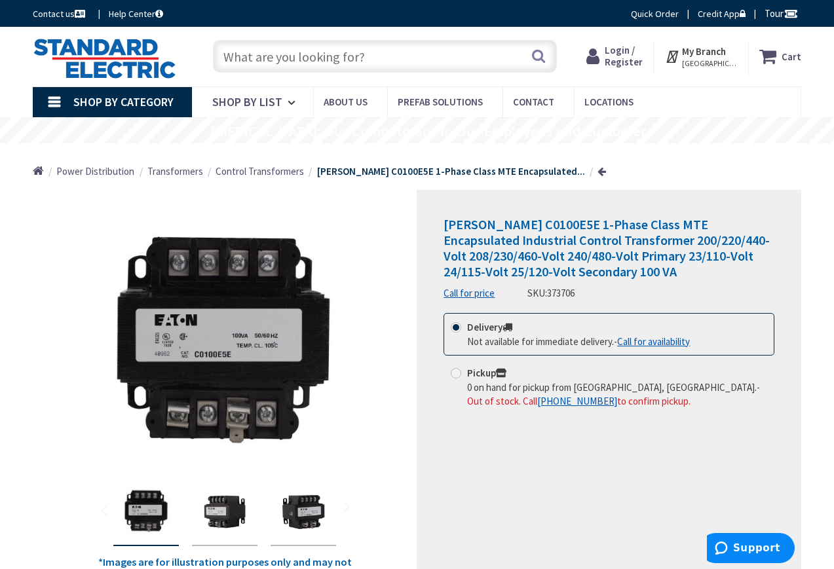
click at [682, 287] on div "[PERSON_NAME] C0100E5E 1-Phase Class MTE Encapsulated Industrial Control Transf…" at bounding box center [609, 258] width 331 height 83
drag, startPoint x: 601, startPoint y: 274, endPoint x: 644, endPoint y: 274, distance: 43.2
click at [644, 274] on h1 "[PERSON_NAME] C0100E5E 1-Phase Class MTE Encapsulated Industrial Control Transf…" at bounding box center [609, 248] width 331 height 63
copy span "100 VA"
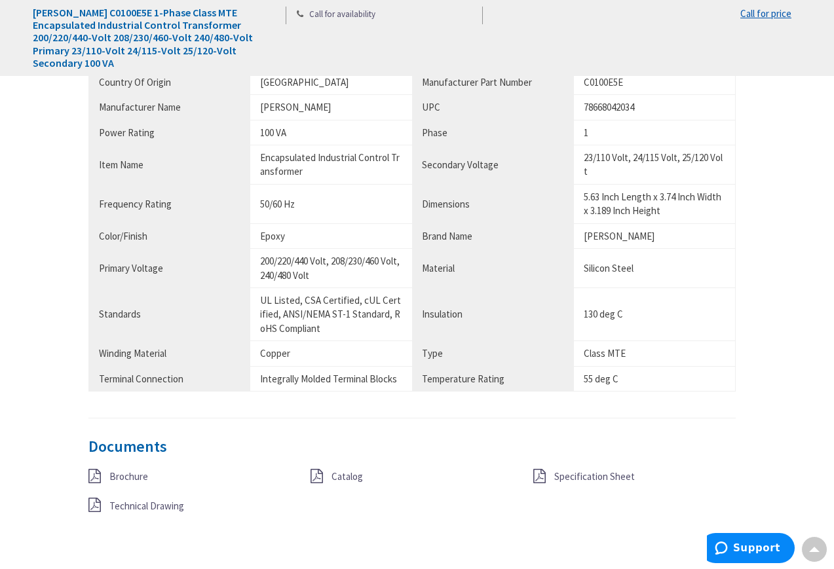
scroll to position [901, 0]
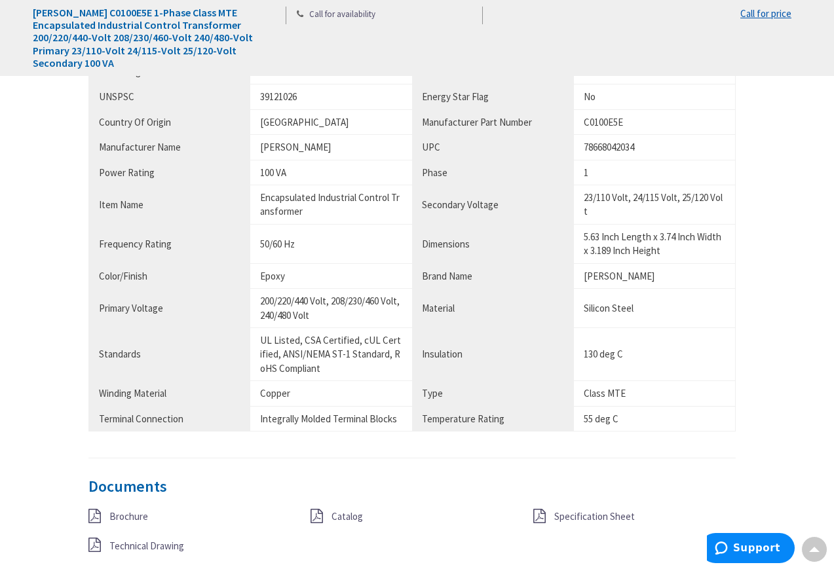
click at [735, 196] on td "23/110 Volt, 24/115 Volt, 25/120 Volt" at bounding box center [655, 204] width 162 height 39
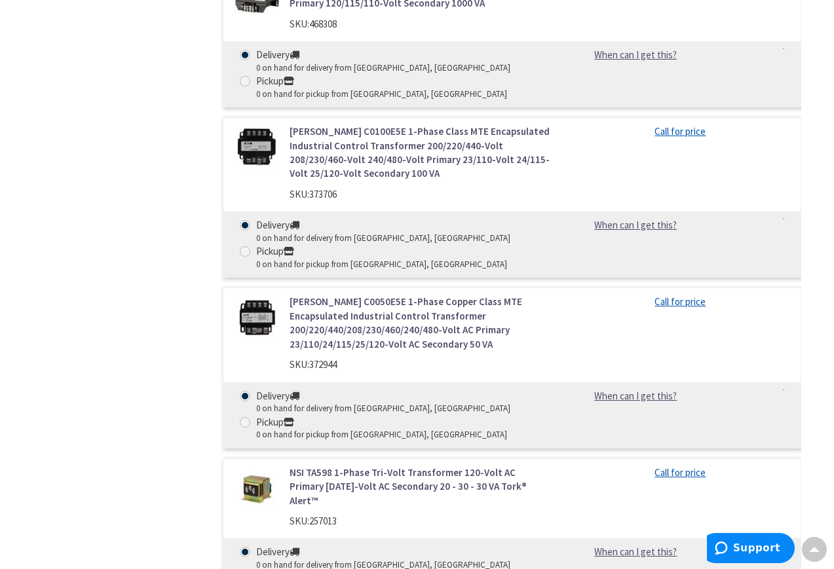
scroll to position [819, 0]
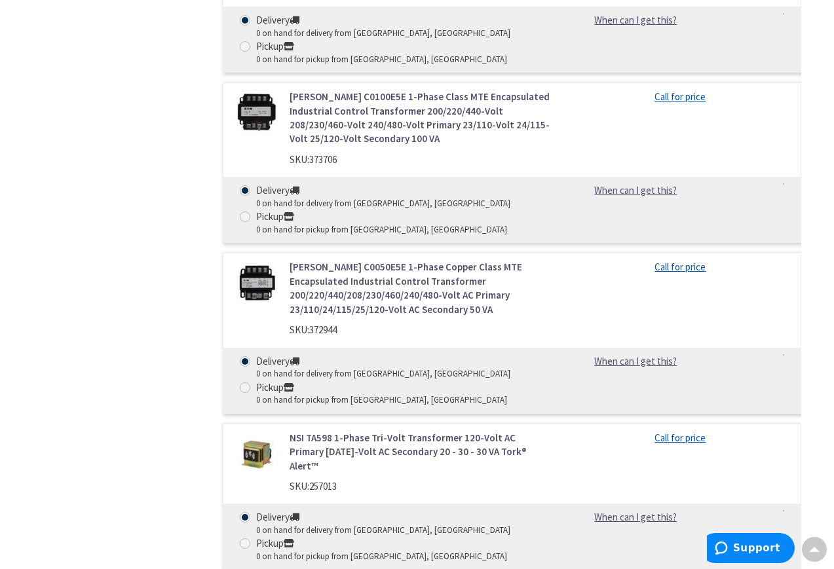
click at [322, 276] on link "[PERSON_NAME] C0050E5E 1-Phase Copper Class MTE Encapsulated Industrial Control…" at bounding box center [420, 288] width 261 height 56
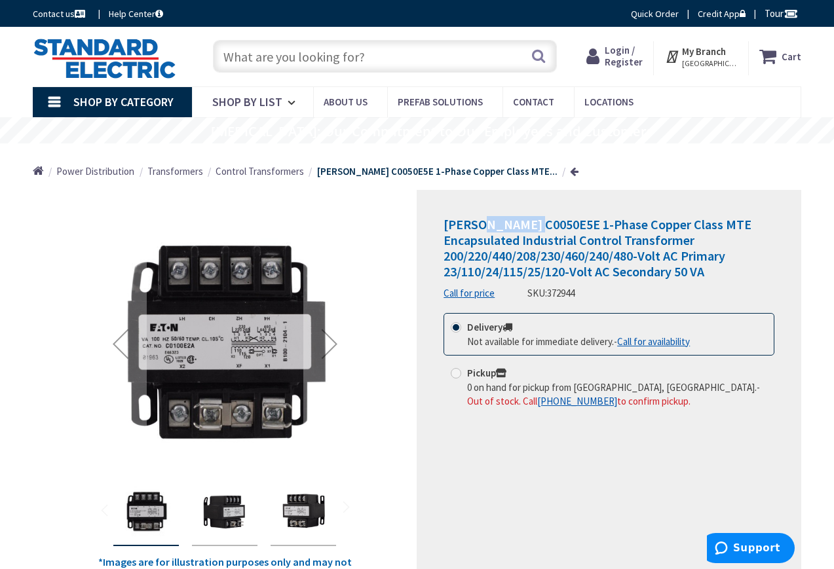
drag, startPoint x: 478, startPoint y: 225, endPoint x: 532, endPoint y: 226, distance: 53.7
click at [532, 226] on span "[PERSON_NAME] C0050E5E 1-Phase Copper Class MTE Encapsulated Industrial Control…" at bounding box center [598, 248] width 308 height 64
copy span "C0050E5E"
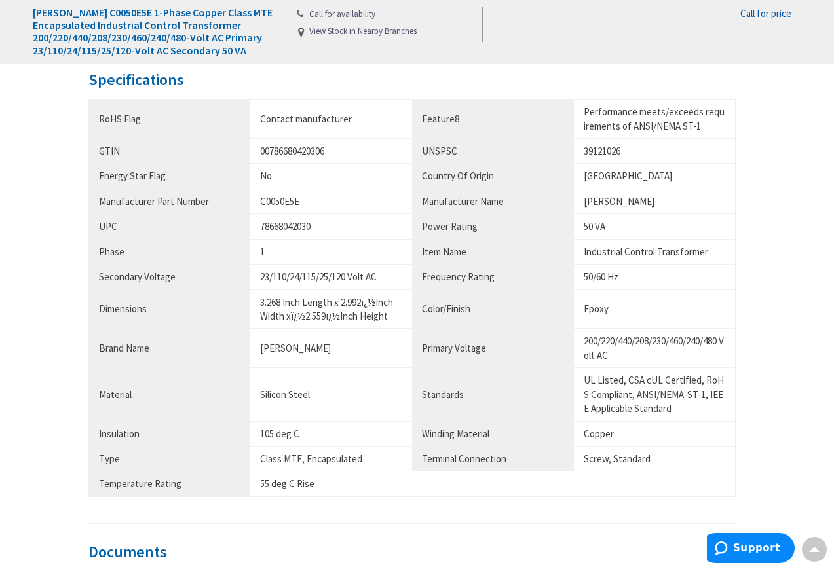
scroll to position [819, 0]
drag, startPoint x: 591, startPoint y: 221, endPoint x: 605, endPoint y: 226, distance: 15.1
click at [605, 226] on div "50 VA" at bounding box center [655, 225] width 142 height 14
copy div "50 VA"
drag, startPoint x: 258, startPoint y: 297, endPoint x: 282, endPoint y: 305, distance: 25.5
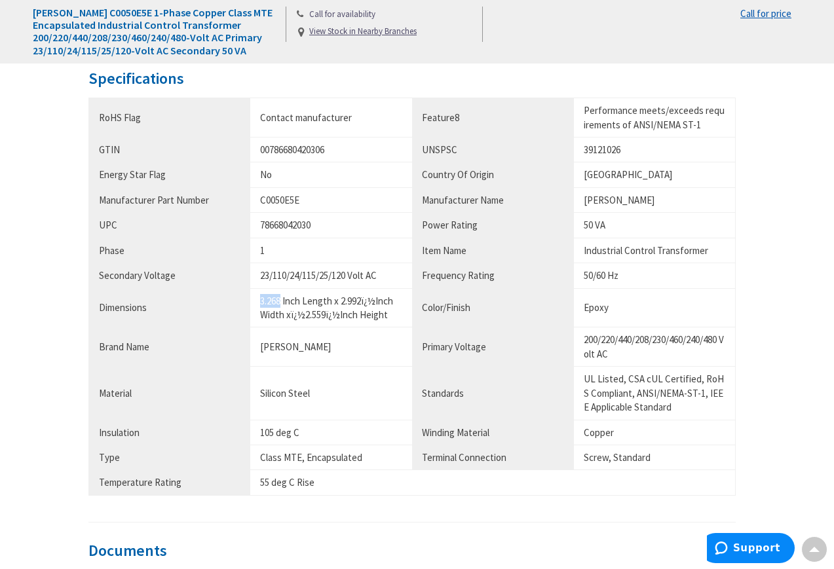
click at [282, 305] on td "3.268 Inch Length x 2.992ï¿½Inch Width xï¿½2.559ï¿½Inch Height" at bounding box center [331, 307] width 162 height 39
copy div "3.268"
drag, startPoint x: 343, startPoint y: 303, endPoint x: 360, endPoint y: 301, distance: 17.7
click at [360, 301] on div "3.268 Inch Length x 2.992ï¿½Inch Width xï¿½2.559ï¿½Inch Height" at bounding box center [331, 308] width 142 height 28
drag, startPoint x: 361, startPoint y: 301, endPoint x: 341, endPoint y: 304, distance: 20.6
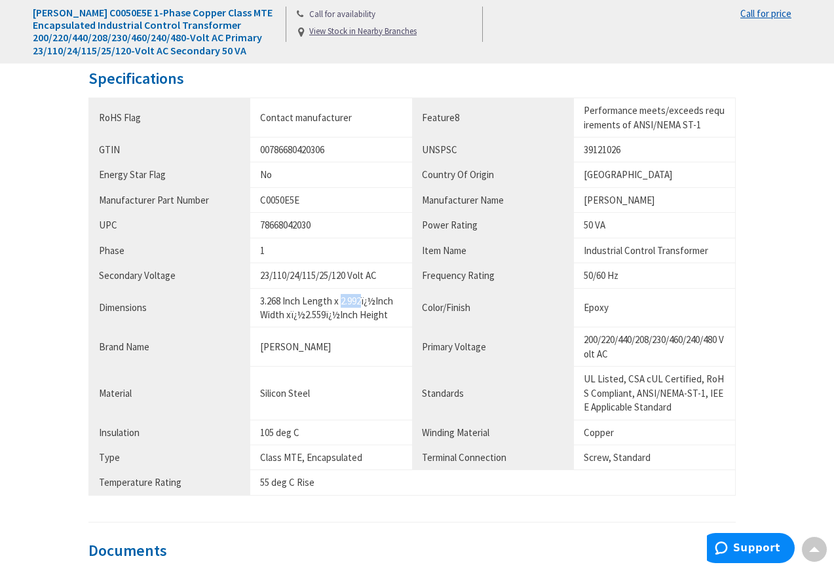
click at [341, 304] on div "3.268 Inch Length x 2.992ï¿½Inch Width xï¿½2.559ï¿½Inch Height" at bounding box center [331, 308] width 142 height 28
copy div "2.992"
drag, startPoint x: 306, startPoint y: 316, endPoint x: 326, endPoint y: 322, distance: 20.7
click at [326, 322] on td "3.268 Inch Length x 2.992ï¿½Inch Width xï¿½2.559ï¿½Inch Height" at bounding box center [331, 307] width 162 height 39
copy div "2.559"
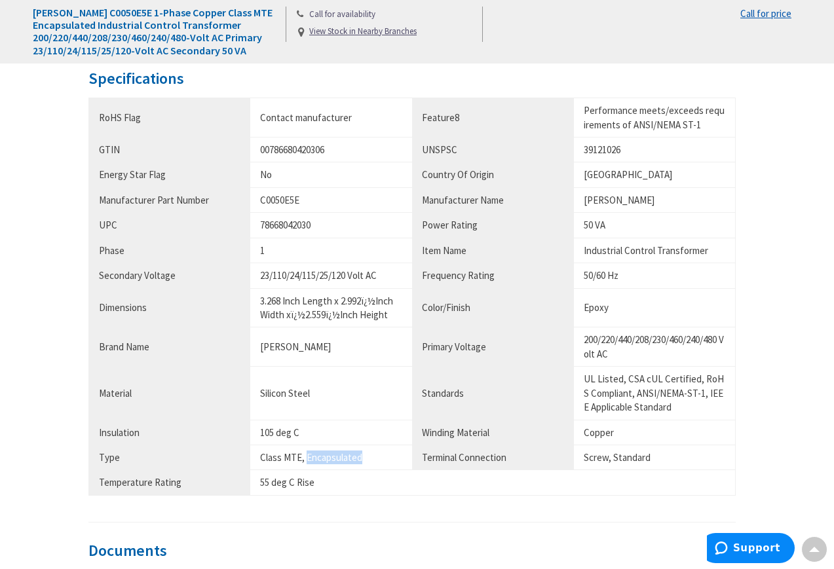
drag, startPoint x: 308, startPoint y: 459, endPoint x: 364, endPoint y: 464, distance: 55.9
click at [364, 464] on div "Class MTE, Encapsulated" at bounding box center [331, 458] width 142 height 14
copy div "Encapsulated"
drag, startPoint x: 261, startPoint y: 457, endPoint x: 299, endPoint y: 460, distance: 38.7
click at [299, 460] on td "Class MTE, Encapsulated" at bounding box center [331, 457] width 162 height 25
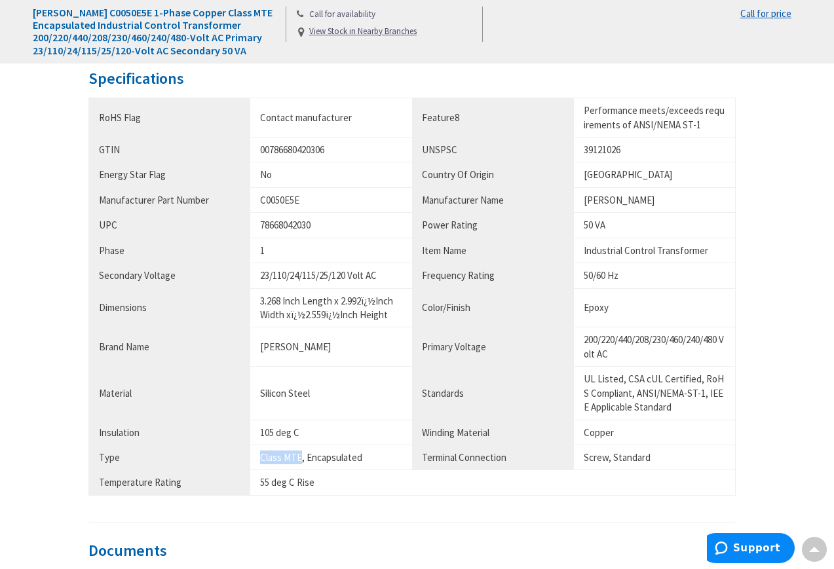
copy div "Class MTE"
drag, startPoint x: 584, startPoint y: 340, endPoint x: 731, endPoint y: 335, distance: 147.5
click at [731, 335] on td "200/220/440/208/230/460/240/480 Volt AC" at bounding box center [655, 347] width 162 height 39
copy div "200/220/440/208/230/460/240/480"
drag, startPoint x: 262, startPoint y: 274, endPoint x: 350, endPoint y: 278, distance: 87.9
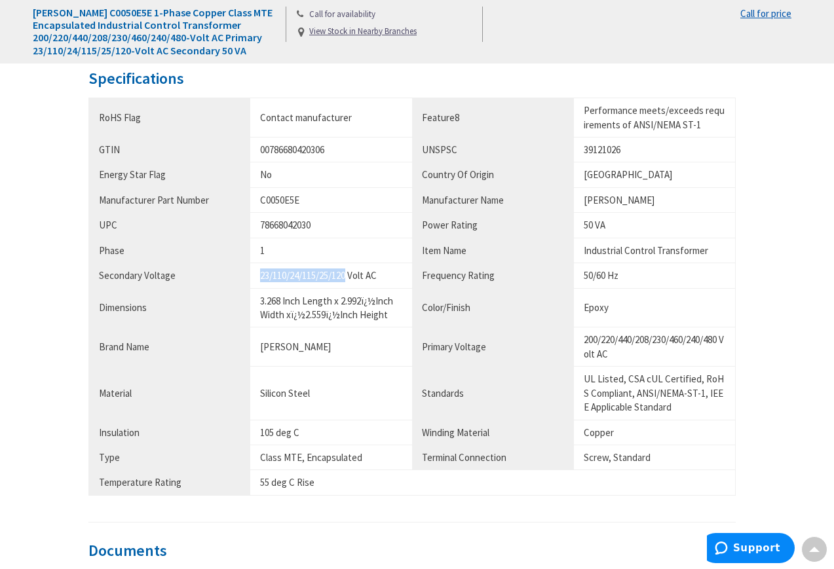
click at [350, 278] on div "23/110/24/115/25/120 Volt AC" at bounding box center [331, 276] width 142 height 14
copy div "23/110/24/115/25/120"
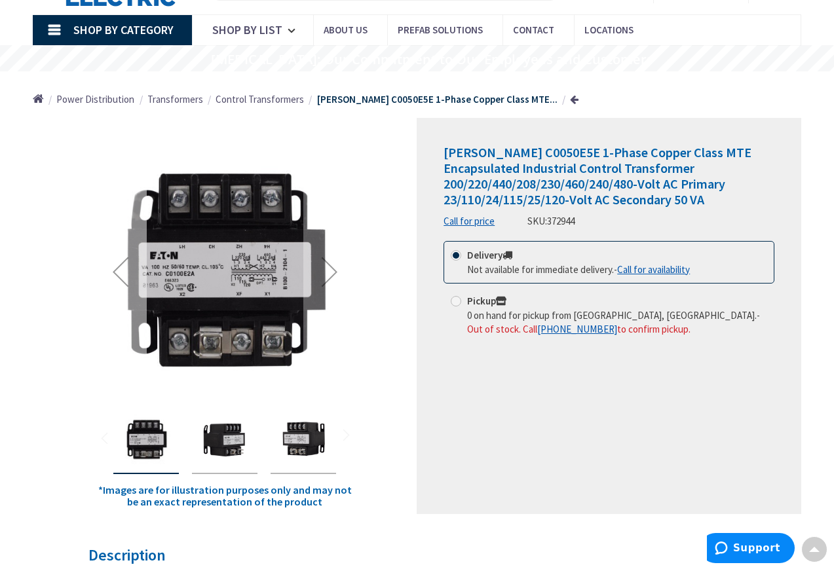
scroll to position [0, 0]
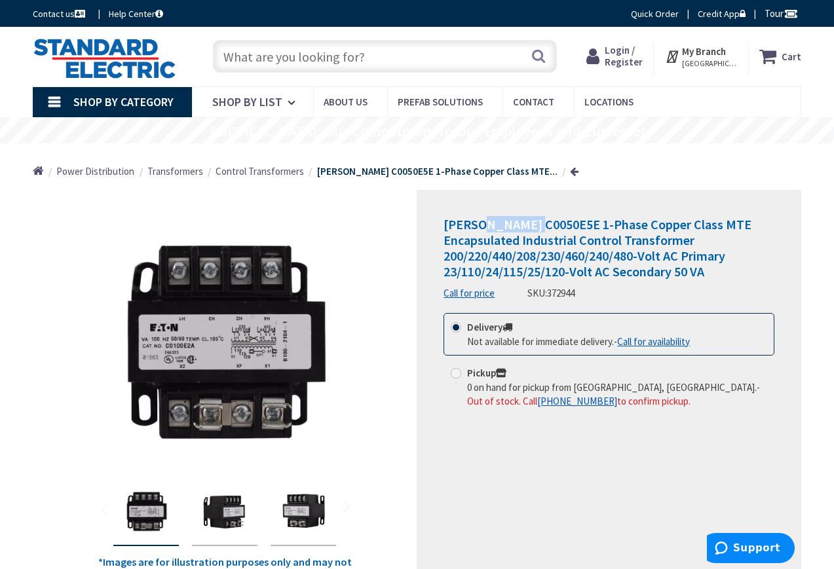
drag, startPoint x: 480, startPoint y: 224, endPoint x: 533, endPoint y: 226, distance: 53.8
click at [533, 226] on span "[PERSON_NAME] C0050E5E 1-Phase Copper Class MTE Encapsulated Industrial Control…" at bounding box center [598, 248] width 308 height 64
copy span "C0050E5E"
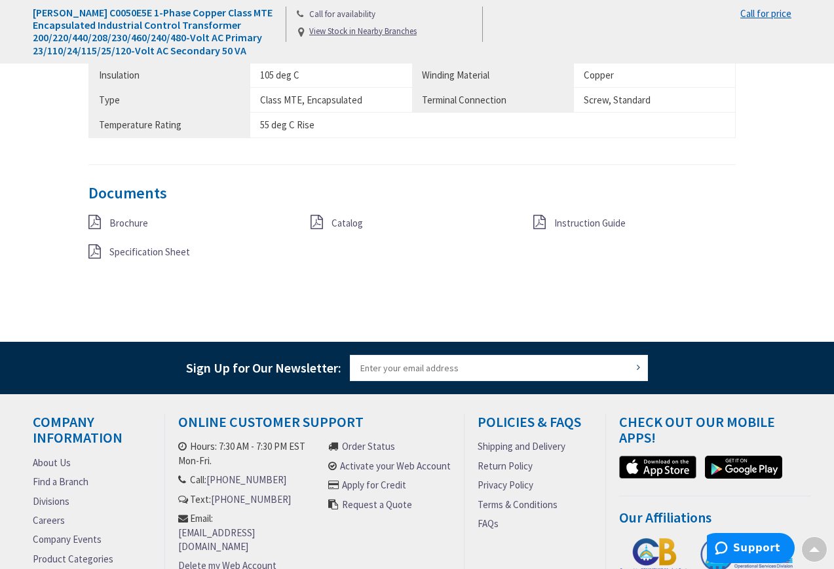
scroll to position [987, 0]
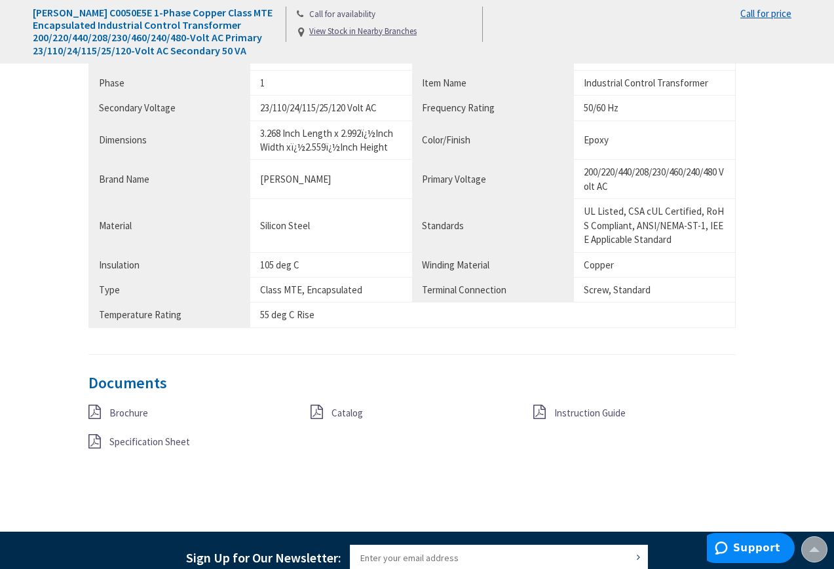
click at [159, 440] on span "Specification Sheet" at bounding box center [149, 442] width 81 height 12
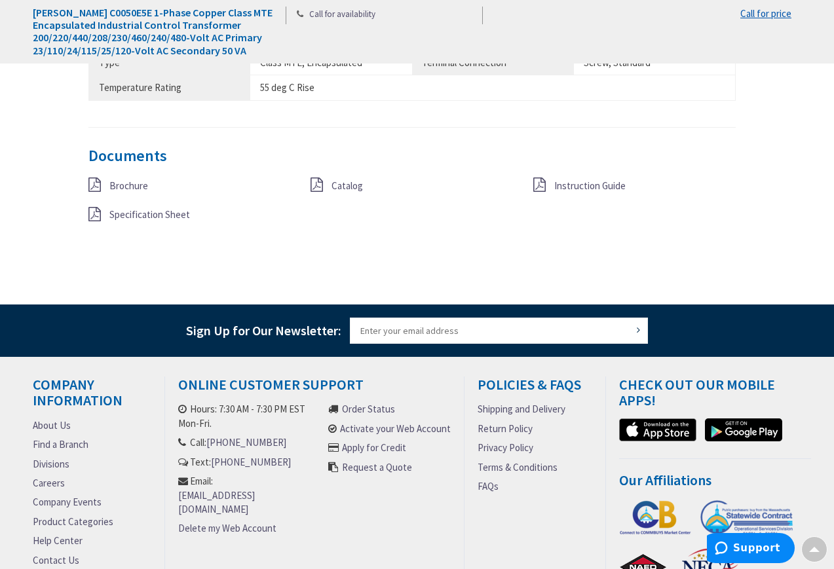
scroll to position [1065, 0]
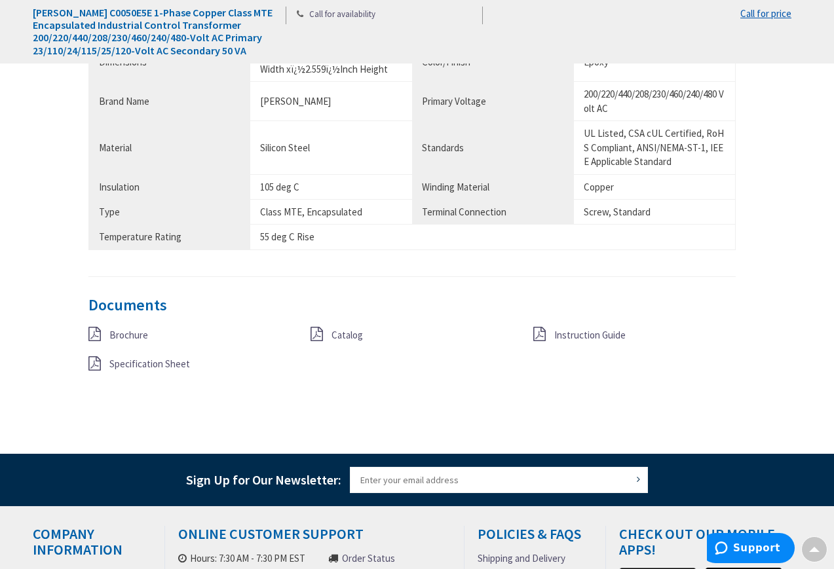
click at [126, 368] on span "Specification Sheet" at bounding box center [149, 364] width 81 height 12
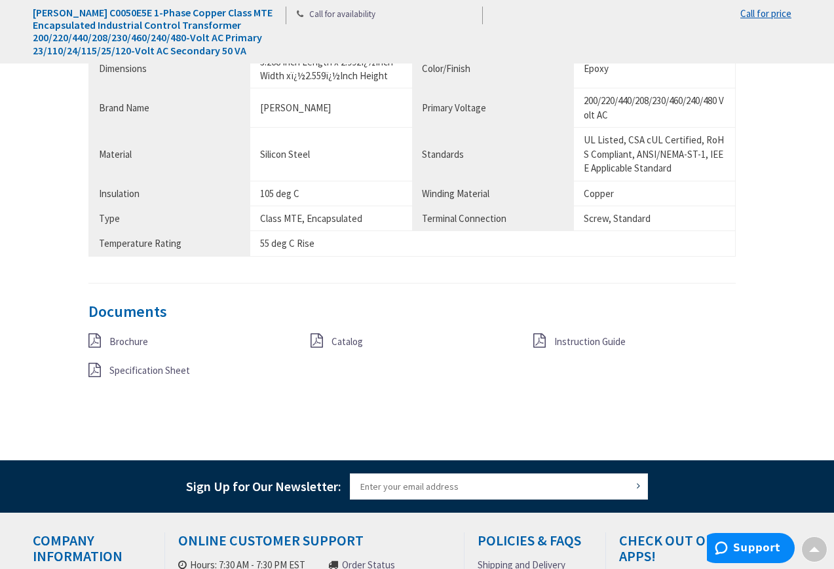
click at [321, 343] on icon at bounding box center [317, 340] width 12 height 14
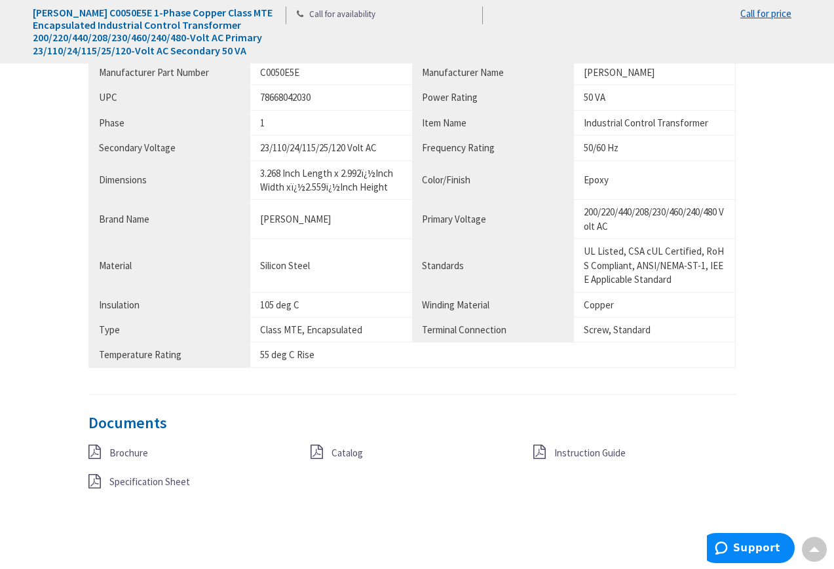
scroll to position [730, 0]
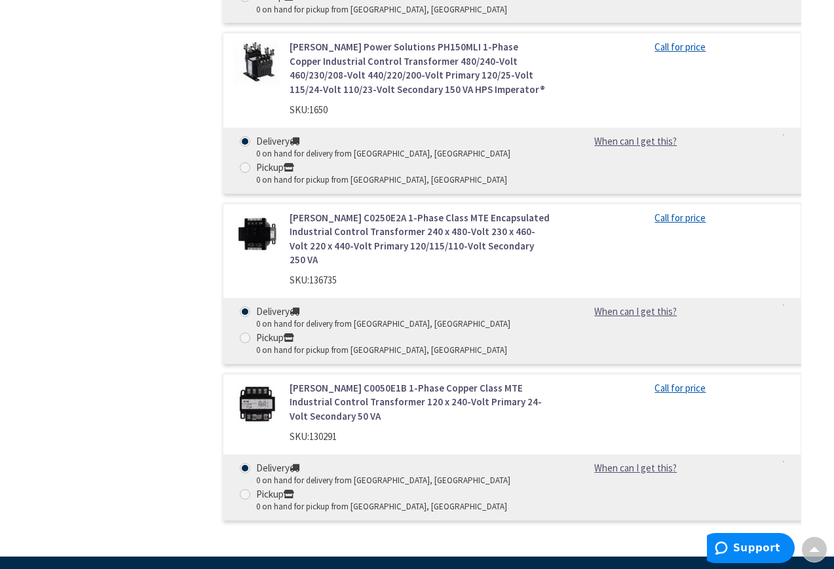
scroll to position [1284, 0]
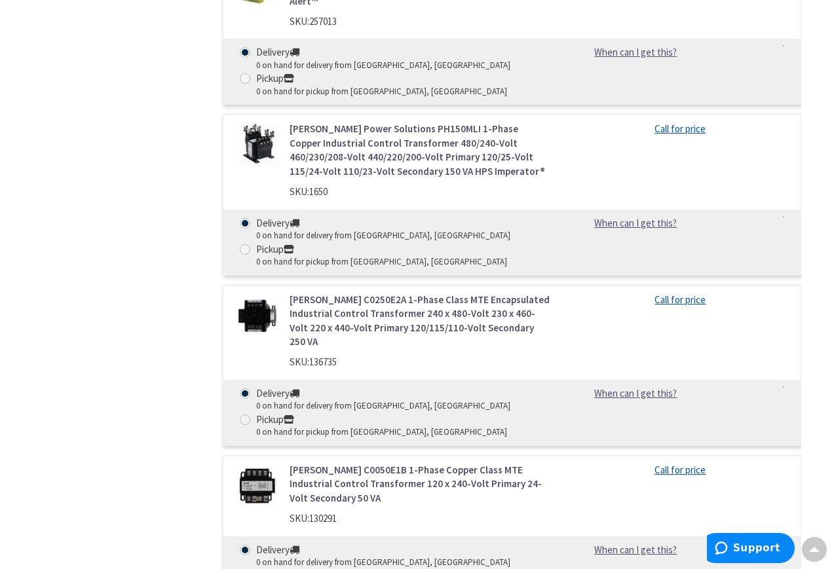
click at [350, 293] on link "[PERSON_NAME] C0250E2A 1-Phase Class MTE Encapsulated Industrial Control Transf…" at bounding box center [420, 321] width 261 height 56
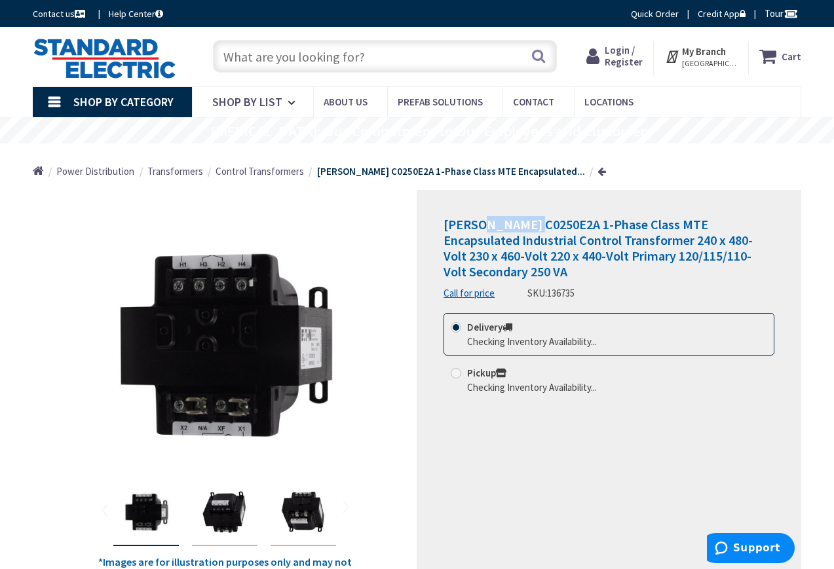
drag, startPoint x: 482, startPoint y: 223, endPoint x: 537, endPoint y: 228, distance: 55.9
click at [534, 227] on span "[PERSON_NAME] C0250E2A 1-Phase Class MTE Encapsulated Industrial Control Transf…" at bounding box center [598, 248] width 309 height 64
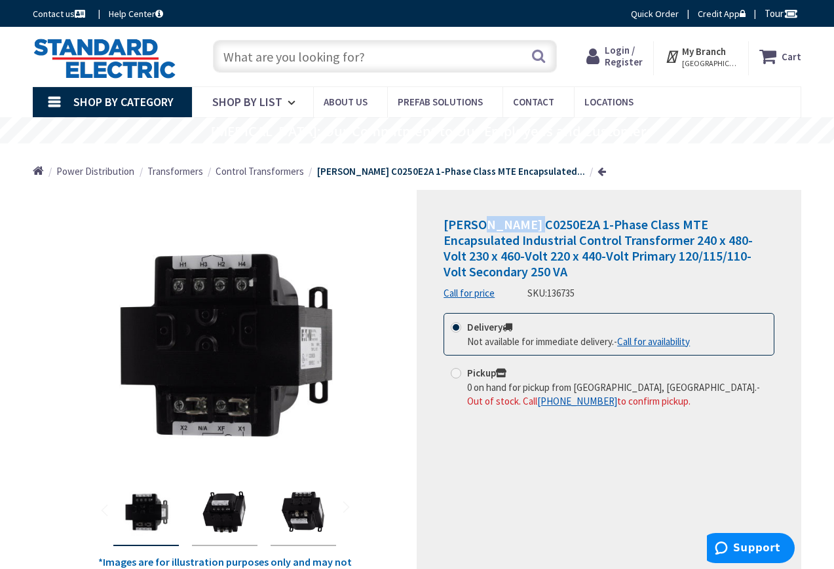
copy span "C0250E2A"
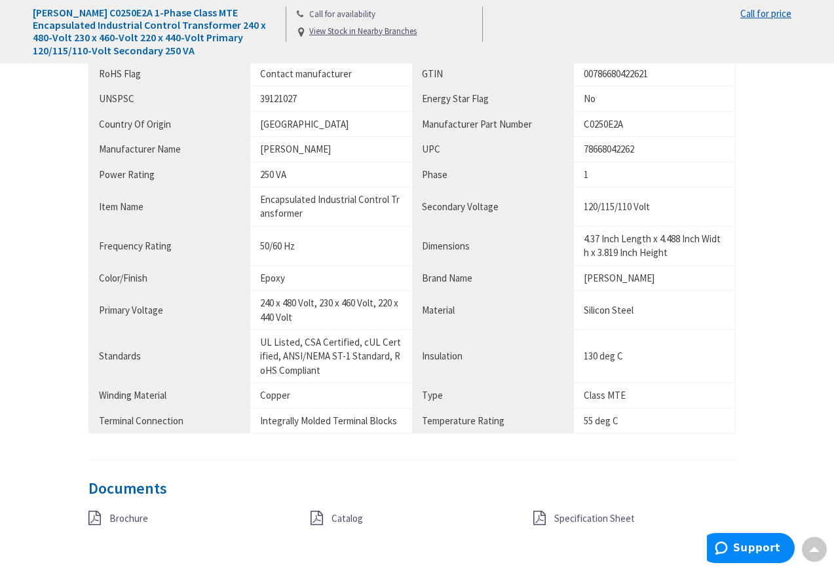
scroll to position [901, 0]
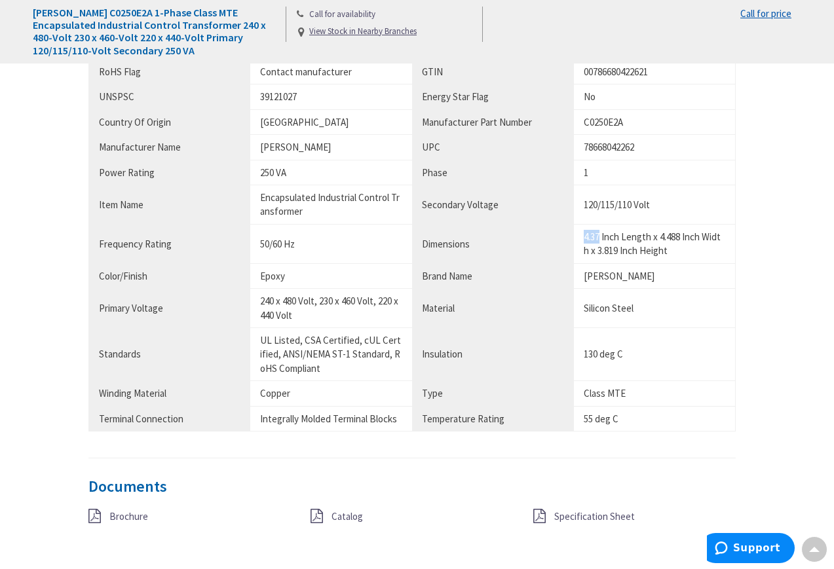
drag, startPoint x: 586, startPoint y: 234, endPoint x: 601, endPoint y: 235, distance: 15.1
click at [601, 235] on td "4.37 Inch Length x 4.488 Inch Width x 3.819 Inch Height" at bounding box center [655, 243] width 162 height 39
copy div "4.37"
drag, startPoint x: 659, startPoint y: 240, endPoint x: 679, endPoint y: 240, distance: 19.7
click at [679, 240] on div "4.37 Inch Length x 4.488 Inch Width x 3.819 Inch Height" at bounding box center [655, 244] width 142 height 28
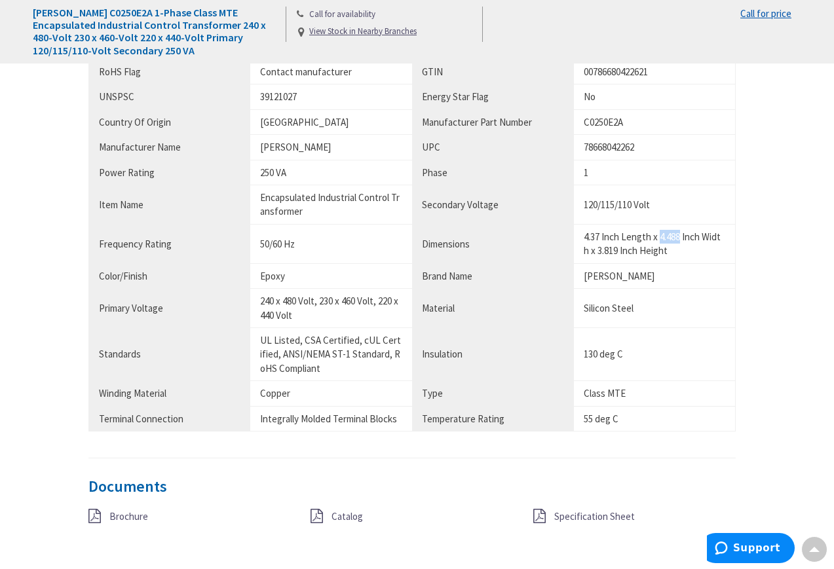
copy div "4.488"
drag, startPoint x: 600, startPoint y: 248, endPoint x: 620, endPoint y: 254, distance: 20.3
click at [620, 254] on div "4.37 Inch Length x 4.488 Inch Width x 3.819 Inch Height" at bounding box center [655, 244] width 142 height 28
copy div "3.819"
drag, startPoint x: 622, startPoint y: 393, endPoint x: 557, endPoint y: 395, distance: 65.5
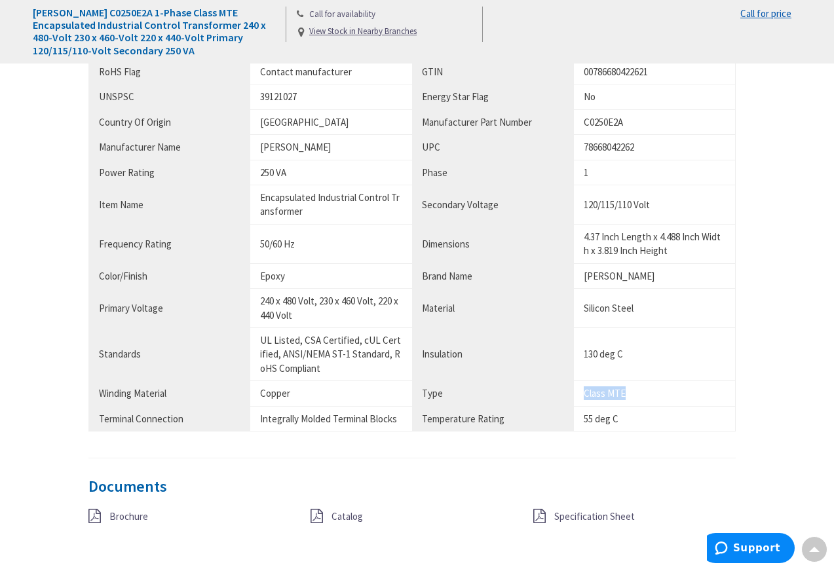
click at [557, 395] on tr "Winding Material Copper Type Class MTE" at bounding box center [412, 393] width 647 height 25
copy tr "Class MTE"
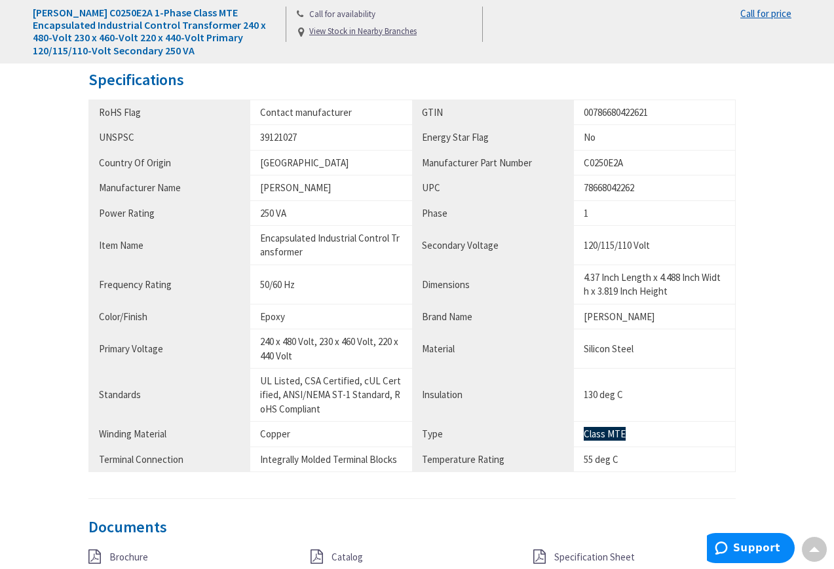
scroll to position [819, 0]
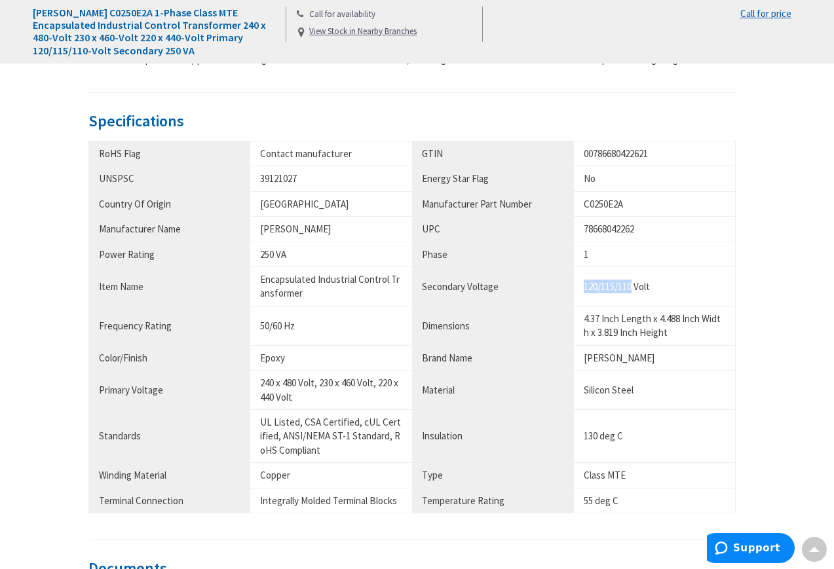
drag, startPoint x: 582, startPoint y: 288, endPoint x: 634, endPoint y: 292, distance: 52.6
click at [634, 292] on td "120/115/110 Volt" at bounding box center [655, 286] width 162 height 39
copy div "120/115/110"
drag, startPoint x: 263, startPoint y: 255, endPoint x: 291, endPoint y: 254, distance: 28.2
click at [291, 254] on div "250 VA" at bounding box center [331, 255] width 142 height 14
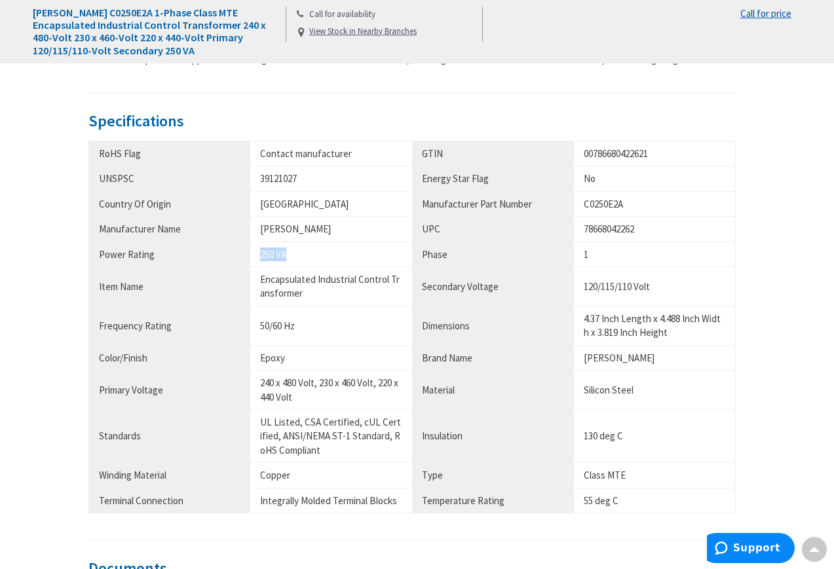
copy div "250 VA"
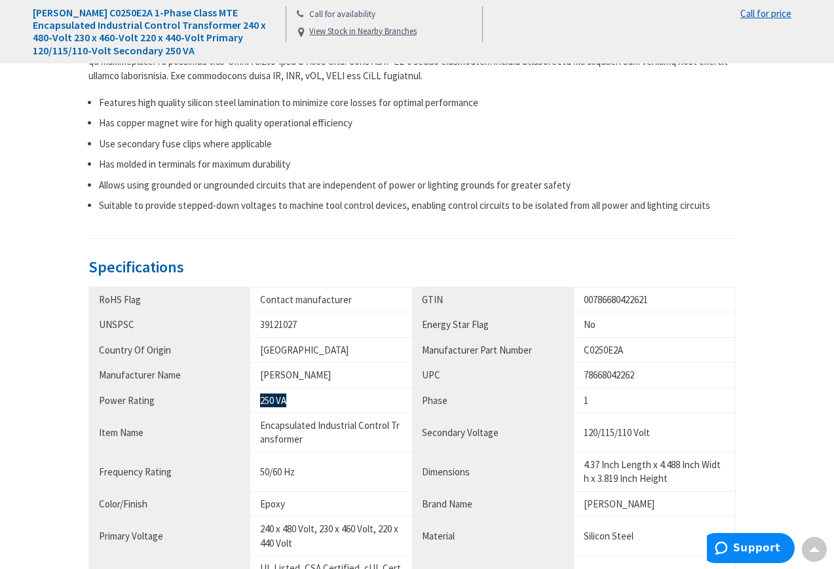
scroll to position [901, 0]
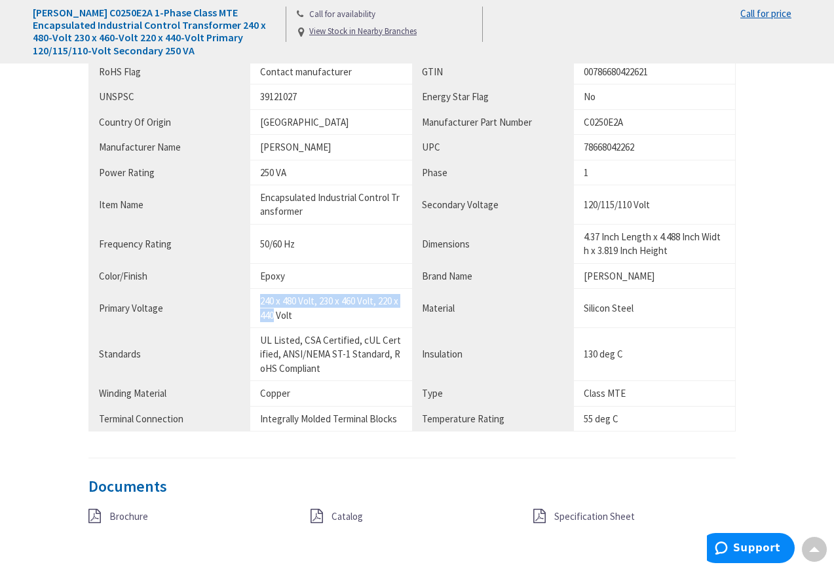
drag, startPoint x: 260, startPoint y: 304, endPoint x: 275, endPoint y: 316, distance: 19.0
click at [275, 316] on td "240 x 480 Volt, 230 x 460 Volt, 220 x 440 Volt" at bounding box center [331, 308] width 162 height 39
copy div "240 x 480 Volt, 230 x 460 Volt, 220 x 440"
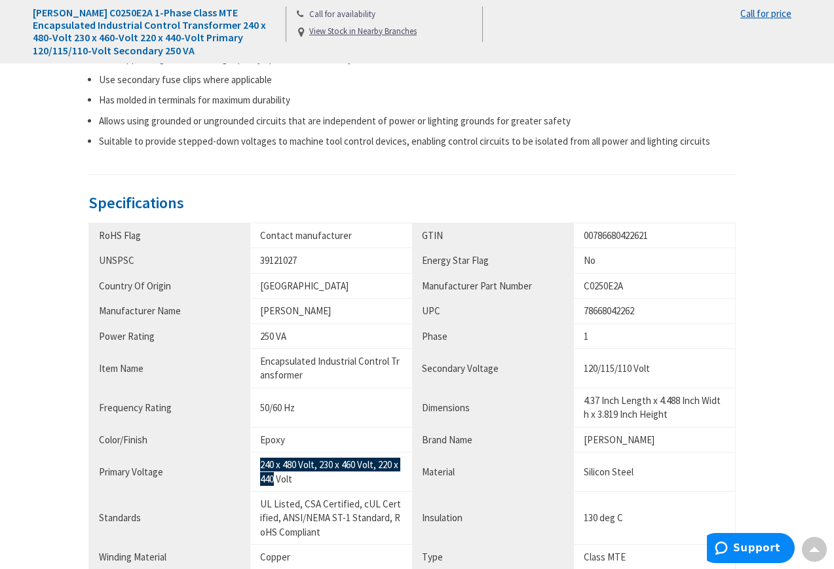
scroll to position [819, 0]
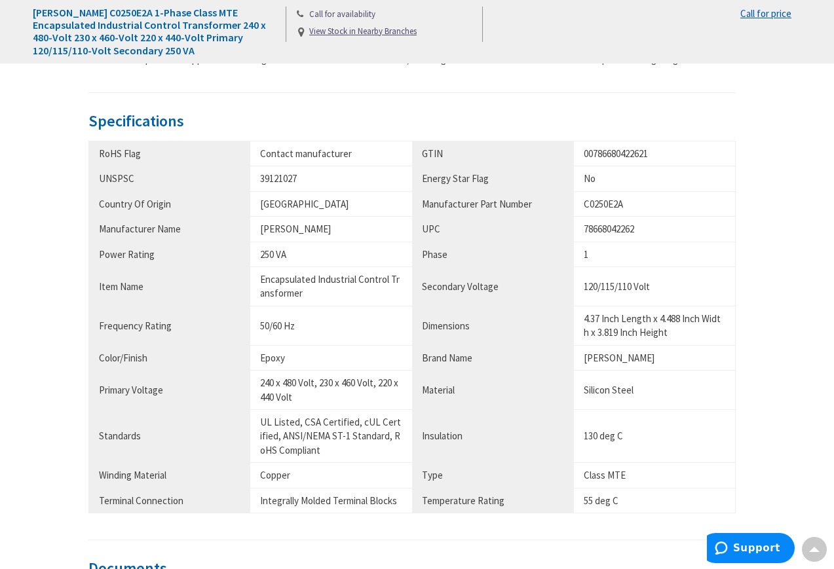
click at [670, 435] on div "130 deg C" at bounding box center [655, 436] width 142 height 14
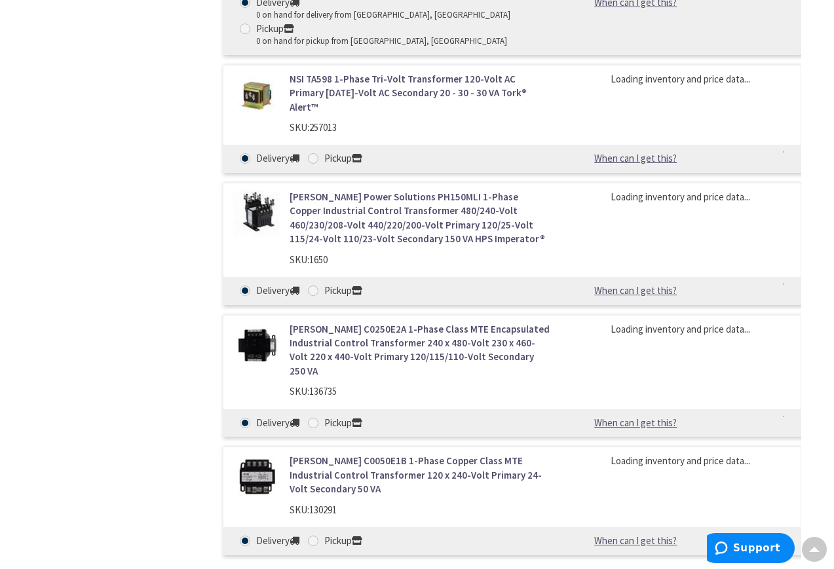
scroll to position [1284, 0]
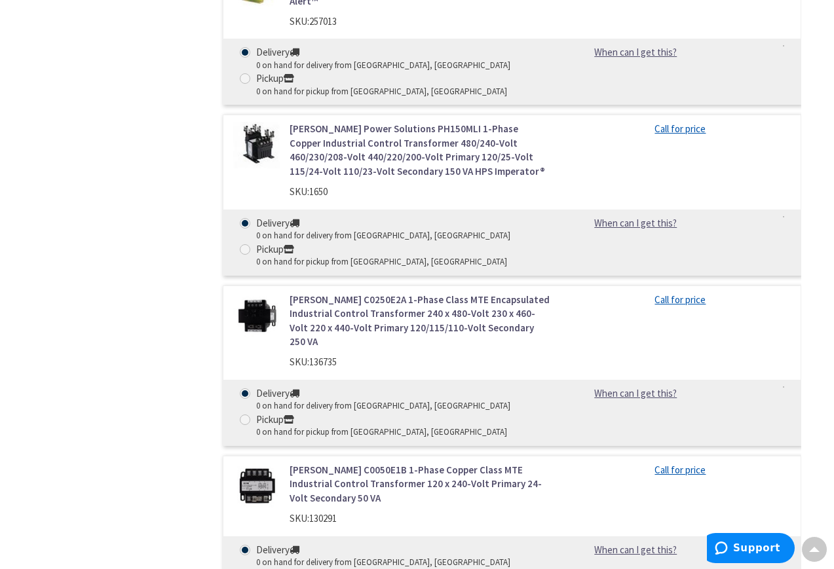
click at [335, 356] on span "136735" at bounding box center [323, 362] width 28 height 12
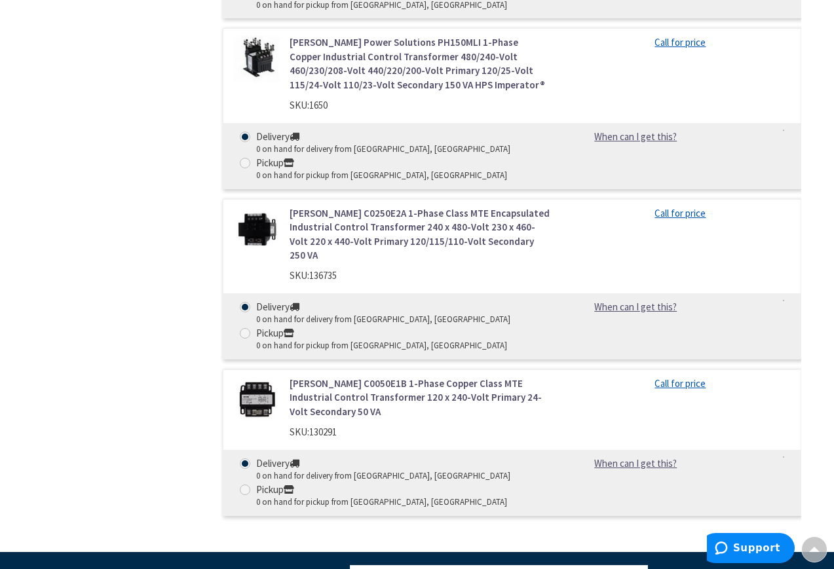
scroll to position [1366, 0]
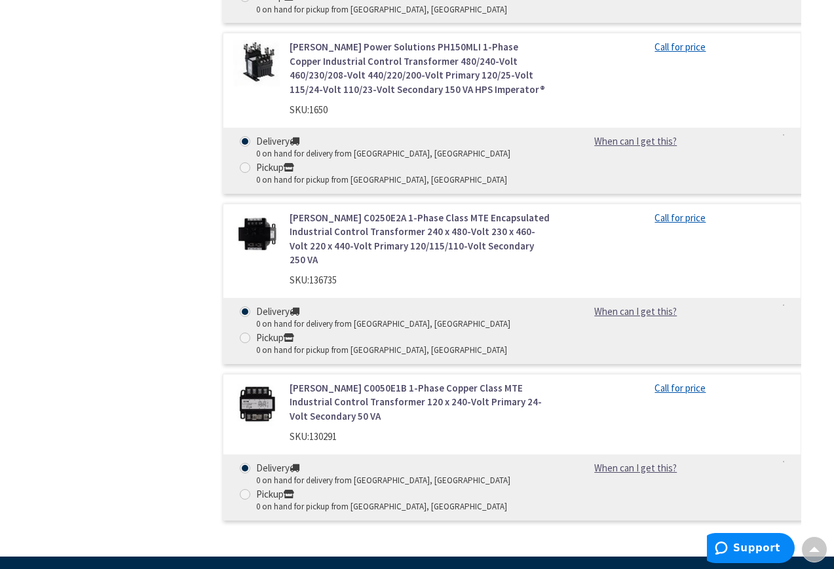
click at [356, 381] on link "[PERSON_NAME] C0050E1B 1-Phase Copper Class MTE Industrial Control Transformer …" at bounding box center [420, 402] width 261 height 42
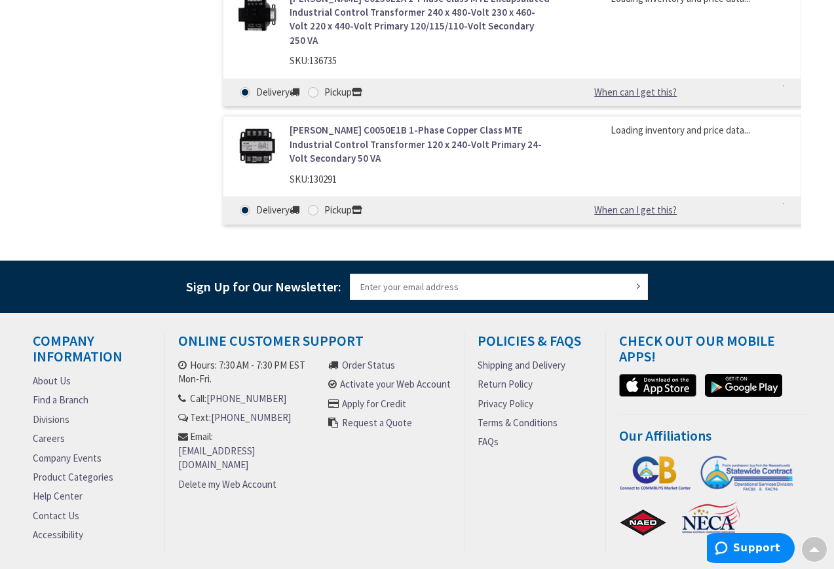
scroll to position [1181, 0]
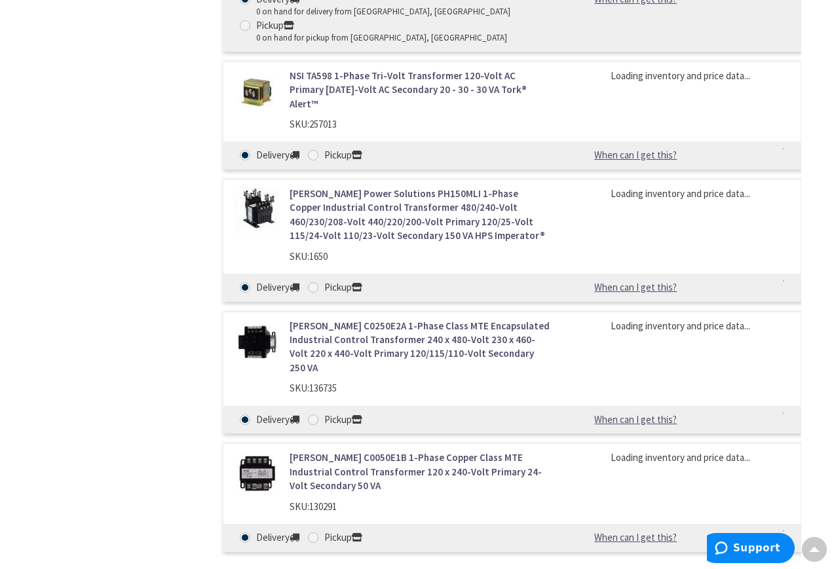
click at [343, 321] on link "[PERSON_NAME] C0250E2A 1-Phase Class MTE Encapsulated Industrial Control Transf…" at bounding box center [420, 347] width 261 height 56
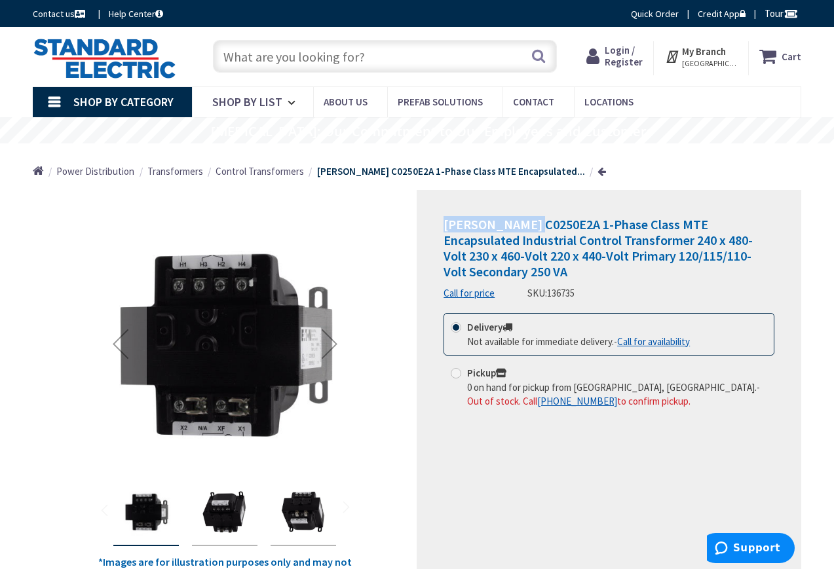
drag, startPoint x: 440, startPoint y: 228, endPoint x: 535, endPoint y: 227, distance: 94.4
click at [535, 227] on div "Eaton C0250E2A 1-Phase Class MTE Encapsulated Industrial Control Transformer 24…" at bounding box center [609, 388] width 385 height 396
copy span "Eaton C0250E2A"
click at [223, 504] on img "Eaton C0250E2A 1-Phase Class MTE Encapsulated Industrial Control Transformer 24…" at bounding box center [225, 512] width 52 height 52
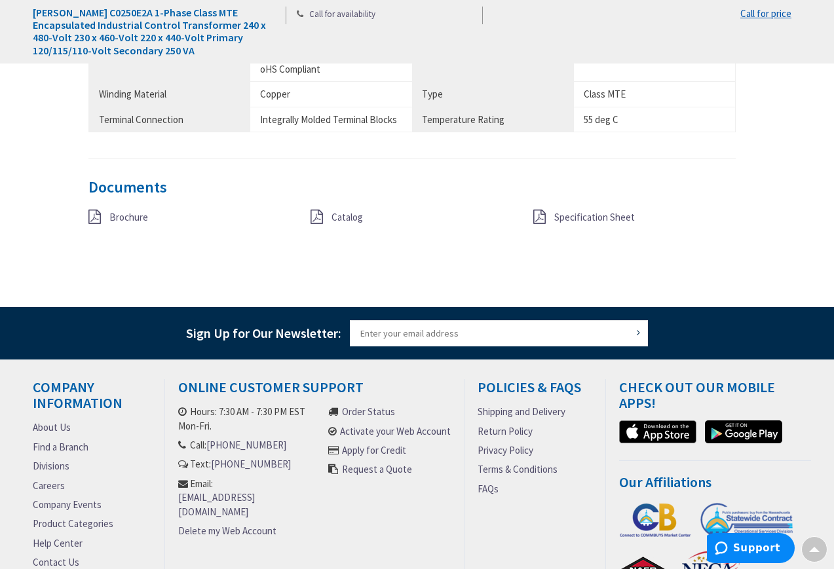
scroll to position [1228, 0]
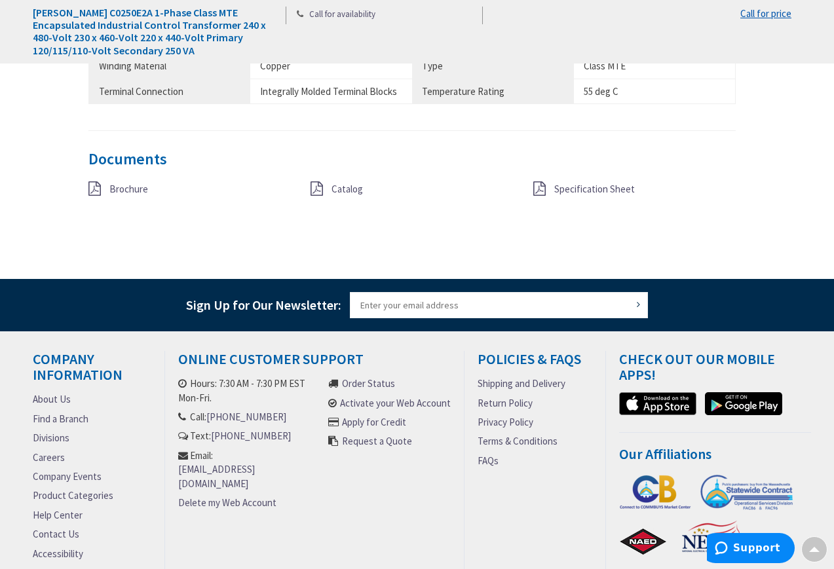
click at [565, 197] on div "Brochure Catalog Specification Sheet" at bounding box center [412, 195] width 667 height 29
click at [571, 187] on span "Specification Sheet" at bounding box center [594, 189] width 81 height 12
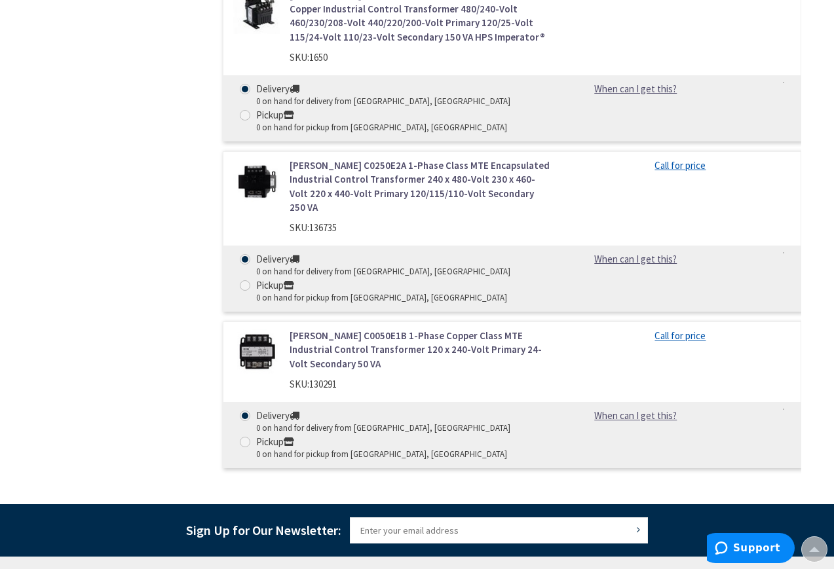
scroll to position [1388, 0]
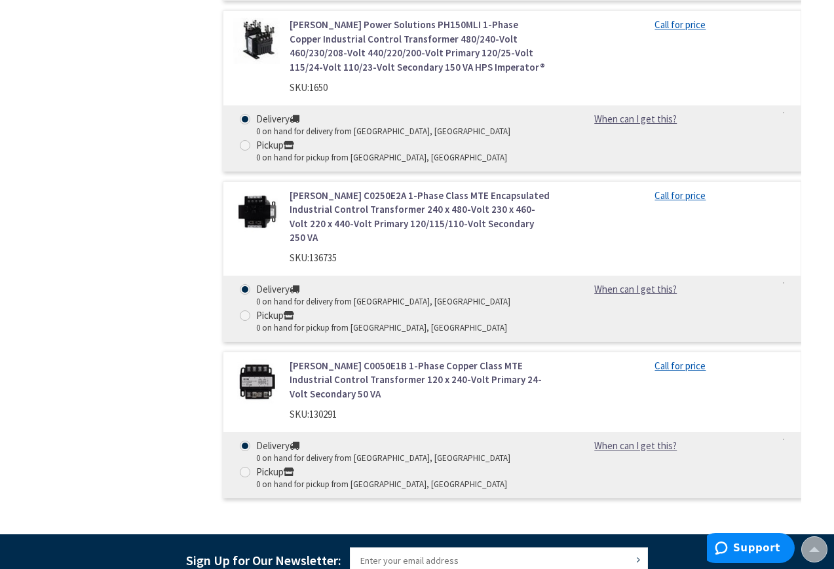
click at [415, 189] on link "[PERSON_NAME] C0250E2A 1-Phase Class MTE Encapsulated Industrial Control Transf…" at bounding box center [420, 217] width 261 height 56
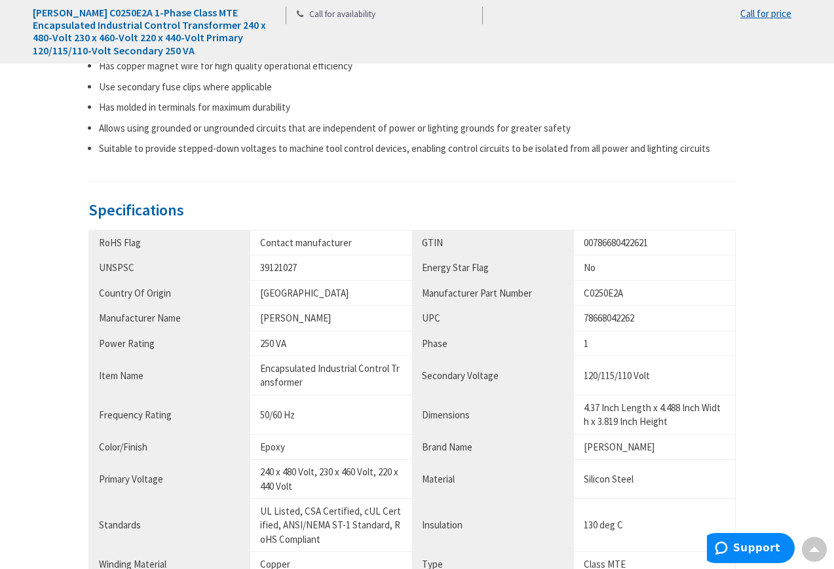
scroll to position [819, 0]
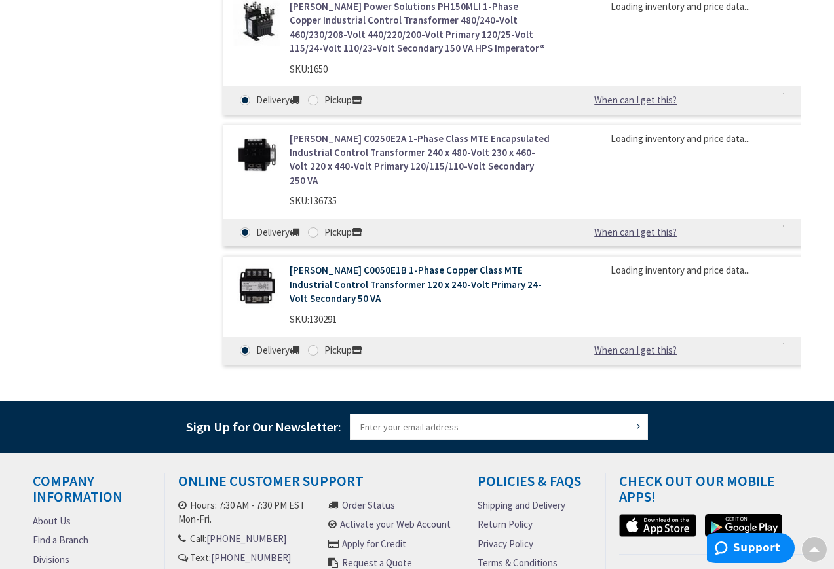
scroll to position [1460, 0]
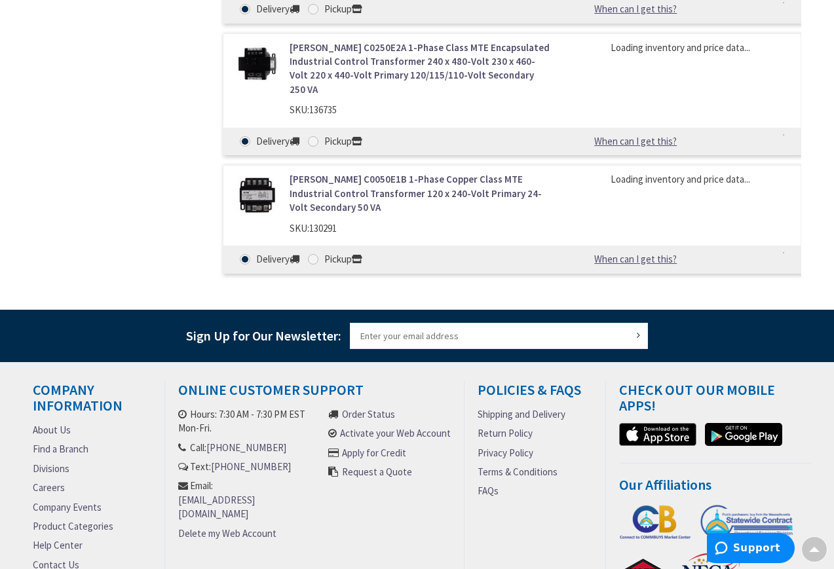
click at [335, 172] on link "[PERSON_NAME] C0050E1B 1-Phase Copper Class MTE Industrial Control Transformer …" at bounding box center [420, 193] width 261 height 42
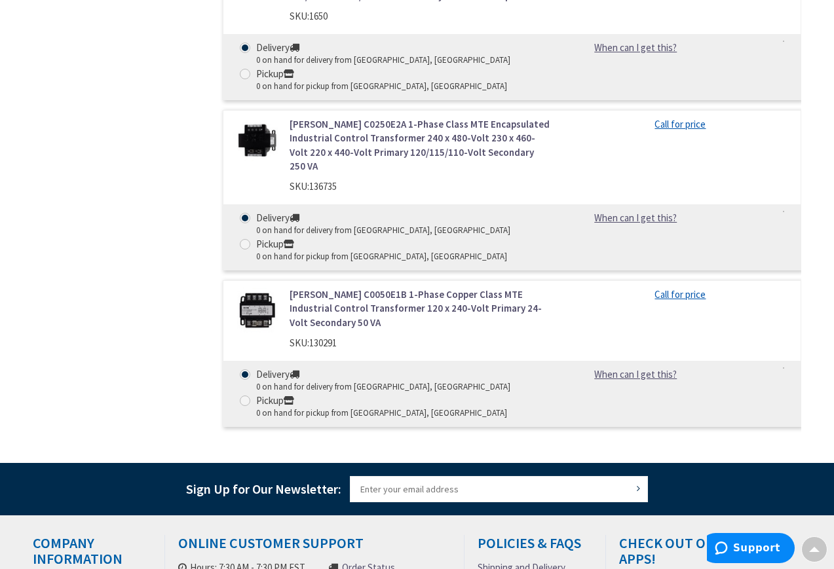
click at [314, 288] on link "[PERSON_NAME] C0050E1B 1-Phase Copper Class MTE Industrial Control Transformer …" at bounding box center [420, 309] width 261 height 42
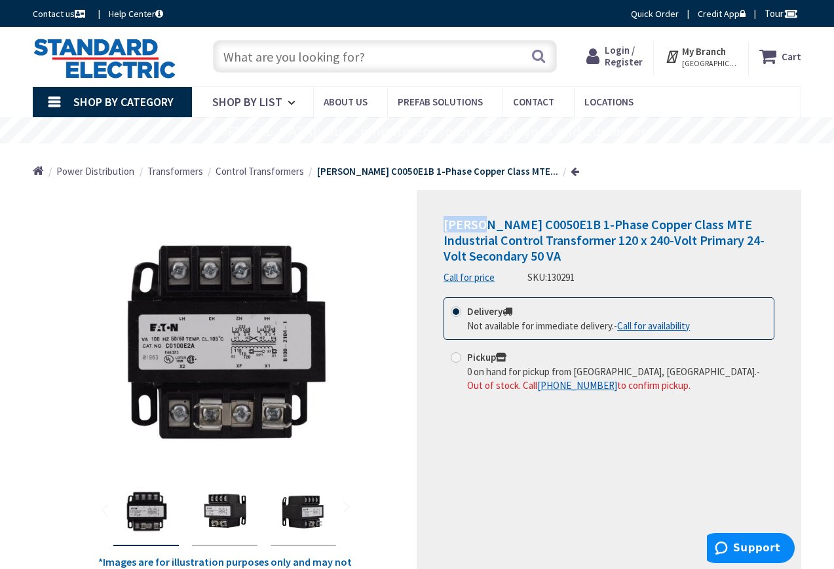
drag, startPoint x: 453, startPoint y: 223, endPoint x: 482, endPoint y: 226, distance: 29.7
click at [482, 226] on span "[PERSON_NAME] C0050E1B 1-Phase Copper Class MTE Industrial Control Transformer …" at bounding box center [604, 240] width 321 height 48
copy span "[PERSON_NAME]"
click at [480, 221] on span "[PERSON_NAME] C0050E1B 1-Phase Copper Class MTE Industrial Control Transformer …" at bounding box center [604, 240] width 321 height 48
drag, startPoint x: 477, startPoint y: 221, endPoint x: 436, endPoint y: 222, distance: 40.6
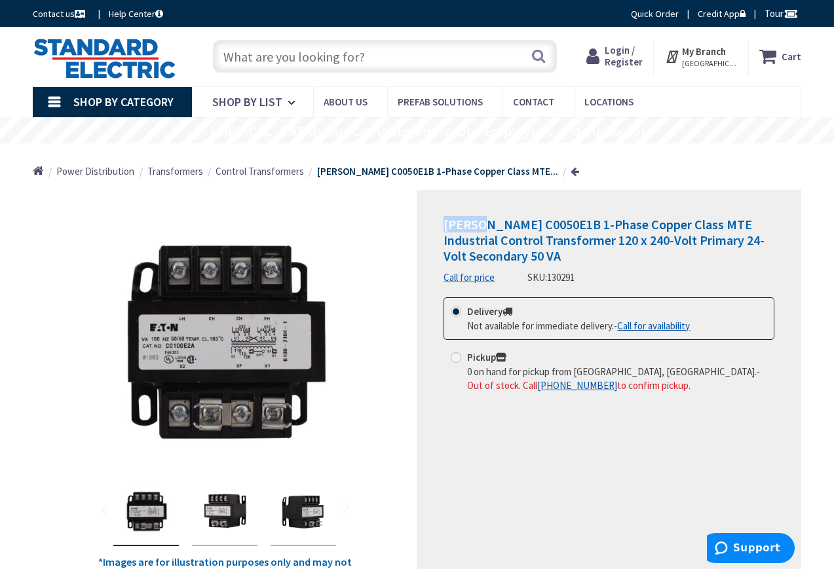
click at [437, 222] on div "[PERSON_NAME] C0050E1B 1-Phase Copper Class MTE Industrial Control Transformer …" at bounding box center [609, 388] width 385 height 396
drag, startPoint x: 483, startPoint y: 220, endPoint x: 522, endPoint y: 225, distance: 39.7
click at [522, 225] on span "[PERSON_NAME] C0050E1B 1-Phase Copper Class MTE Industrial Control Transformer …" at bounding box center [604, 240] width 321 height 48
drag, startPoint x: 480, startPoint y: 224, endPoint x: 533, endPoint y: 230, distance: 53.4
click at [533, 230] on span "[PERSON_NAME] C0050E1B 1-Phase Copper Class MTE Industrial Control Transformer …" at bounding box center [604, 240] width 321 height 48
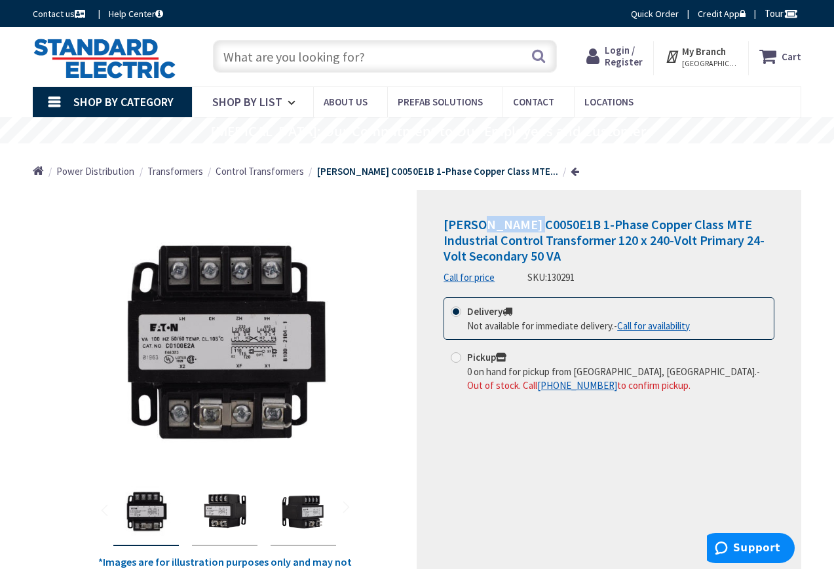
copy span "C0050E1B"
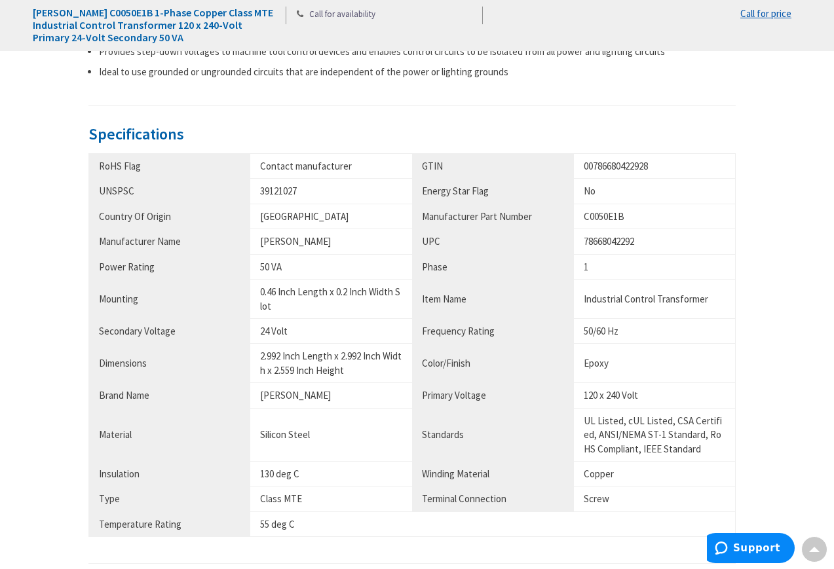
scroll to position [819, 0]
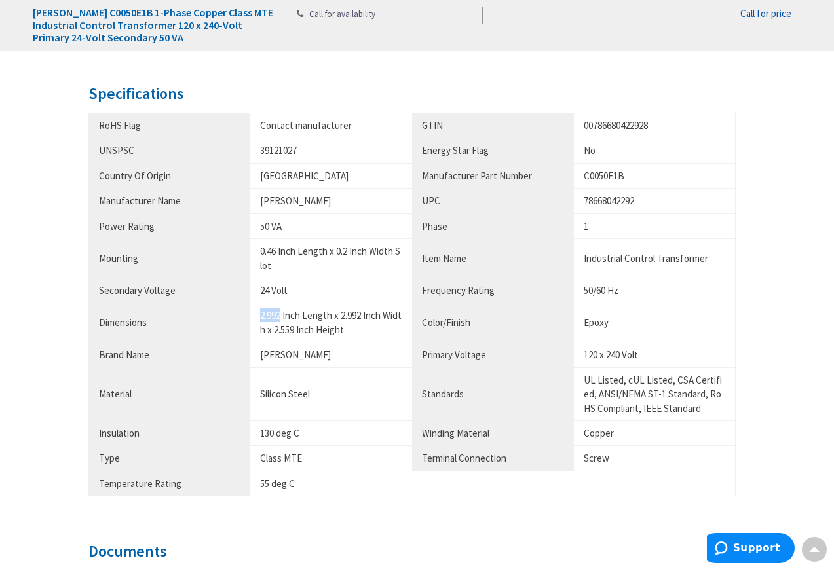
drag, startPoint x: 256, startPoint y: 319, endPoint x: 282, endPoint y: 322, distance: 25.8
click at [282, 322] on td "2.992 Inch Length x 2.992 Inch Width x 2.559 Inch Height" at bounding box center [331, 322] width 162 height 39
copy div "2.992"
drag, startPoint x: 346, startPoint y: 315, endPoint x: 369, endPoint y: 318, distance: 23.2
click at [369, 318] on div "2.992 Inch Length x 2.992 Inch Width x 2.559 Inch Height" at bounding box center [331, 323] width 142 height 28
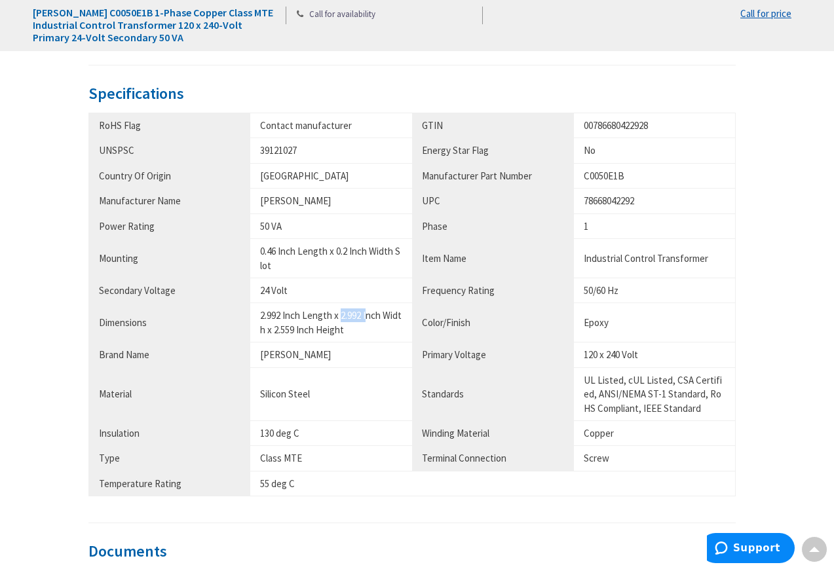
copy div "2.992 I"
click at [370, 311] on div "2.992 Inch Length x 2.992 Inch Width x 2.559 Inch Height" at bounding box center [331, 323] width 142 height 28
drag, startPoint x: 358, startPoint y: 314, endPoint x: 340, endPoint y: 313, distance: 18.4
click at [340, 313] on div "2.992 Inch Length x 2.992 Inch Width x 2.559 Inch Height" at bounding box center [331, 323] width 142 height 28
copy div "2.99"
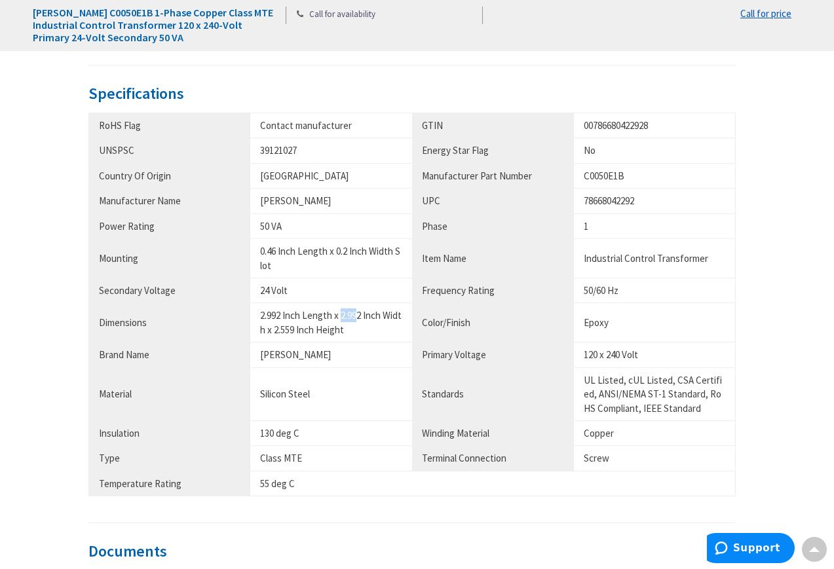
click at [360, 316] on div "2.992 Inch Length x 2.992 Inch Width x 2.559 Inch Height" at bounding box center [331, 323] width 142 height 28
drag, startPoint x: 364, startPoint y: 315, endPoint x: 341, endPoint y: 316, distance: 23.6
click at [341, 316] on div "2.992 Inch Length x 2.992 Inch Width x 2.559 Inch Height" at bounding box center [331, 323] width 142 height 28
copy div "2.992"
drag, startPoint x: 278, startPoint y: 330, endPoint x: 298, endPoint y: 333, distance: 20.0
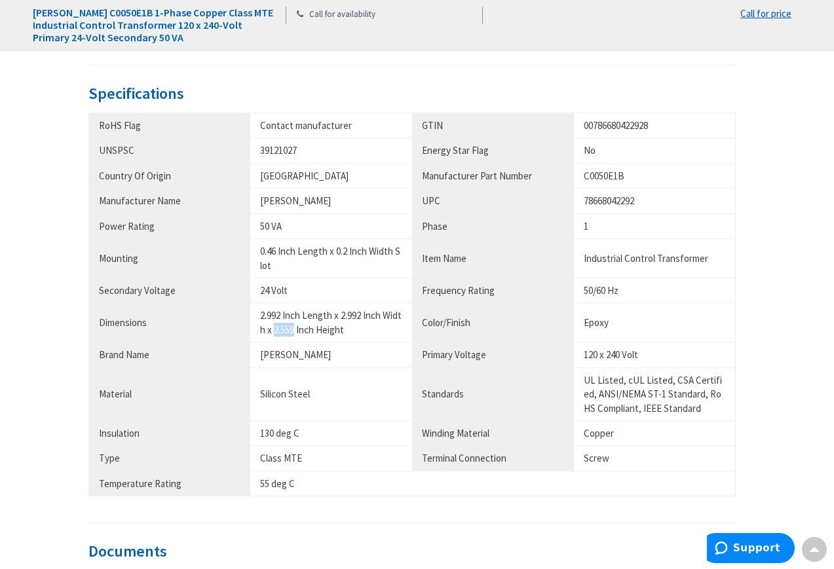
click at [298, 333] on div "2.992 Inch Length x 2.992 Inch Width x 2.559 Inch Height" at bounding box center [331, 323] width 142 height 28
copy div "2.559"
drag, startPoint x: 316, startPoint y: 456, endPoint x: 255, endPoint y: 455, distance: 61.6
click at [255, 455] on td "Class MTE" at bounding box center [331, 458] width 162 height 25
copy div "Class MTE"
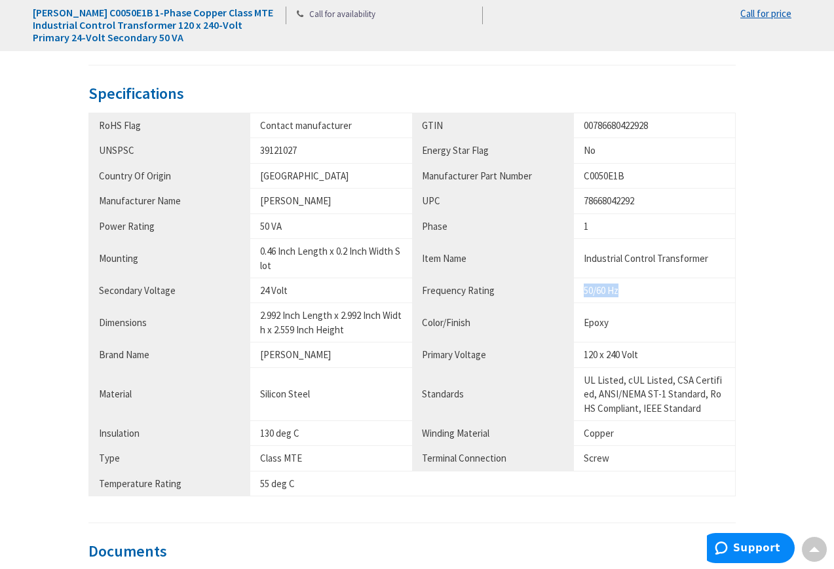
drag, startPoint x: 584, startPoint y: 292, endPoint x: 658, endPoint y: 297, distance: 73.6
click at [658, 297] on td "50/60 Hz" at bounding box center [655, 290] width 162 height 25
copy div "50/60 Hz"
click at [556, 289] on th "Frequency Rating" at bounding box center [493, 290] width 162 height 25
drag, startPoint x: 603, startPoint y: 292, endPoint x: 584, endPoint y: 294, distance: 19.0
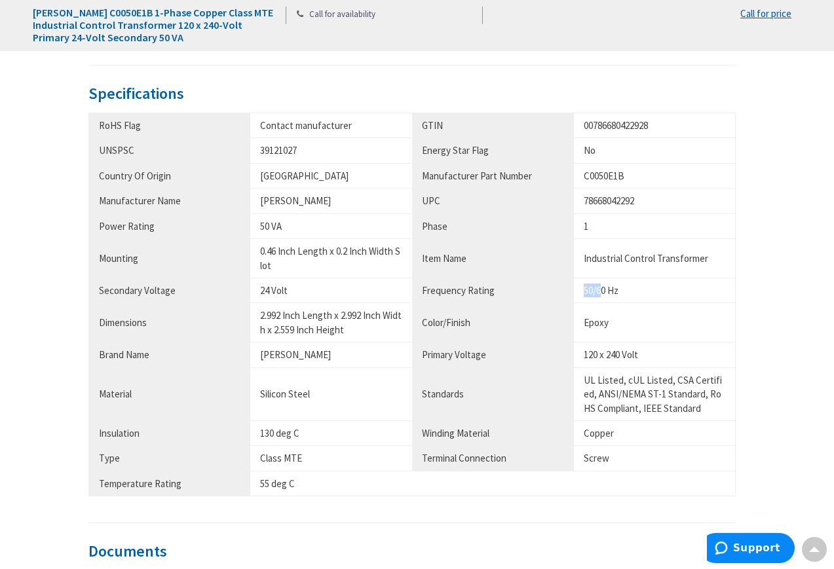
click at [584, 294] on div "50/60 Hz" at bounding box center [655, 291] width 142 height 14
copy div "50/6"
click at [765, 309] on div "Description [PERSON_NAME] Class MTE 1-Phase industrial control transformer has …" at bounding box center [417, 235] width 788 height 871
drag, startPoint x: 290, startPoint y: 237, endPoint x: 227, endPoint y: 237, distance: 62.9
click at [227, 237] on tr "Power Rating 50 VA Phase 1" at bounding box center [412, 226] width 647 height 25
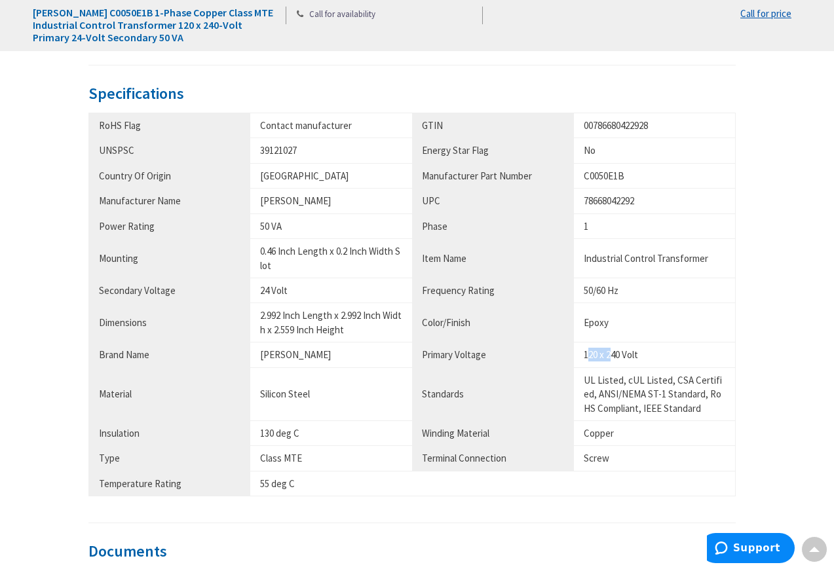
drag, startPoint x: 594, startPoint y: 354, endPoint x: 609, endPoint y: 352, distance: 14.6
click at [613, 352] on div "120 x 240 Volt" at bounding box center [655, 355] width 142 height 14
click at [574, 353] on td "120 x 240 Volt" at bounding box center [655, 355] width 162 height 25
drag, startPoint x: 586, startPoint y: 357, endPoint x: 617, endPoint y: 361, distance: 31.7
click at [617, 361] on td "120 x 240 Volt" at bounding box center [655, 355] width 162 height 25
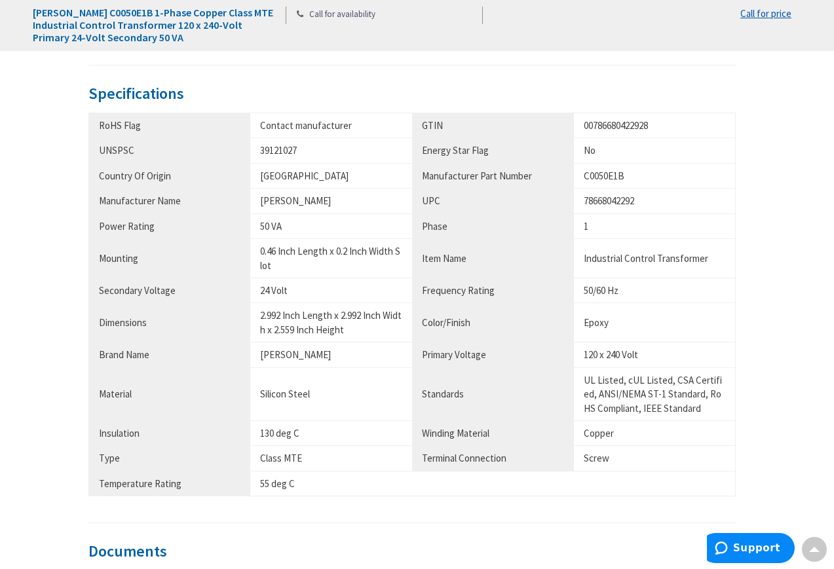
click at [735, 185] on td "C0050E1B" at bounding box center [655, 175] width 162 height 25
drag, startPoint x: 261, startPoint y: 294, endPoint x: 272, endPoint y: 294, distance: 11.1
click at [272, 294] on div "24 Volt" at bounding box center [331, 291] width 142 height 14
drag, startPoint x: 313, startPoint y: 294, endPoint x: 296, endPoint y: 294, distance: 16.4
click at [313, 293] on div "24 Volt" at bounding box center [331, 291] width 142 height 14
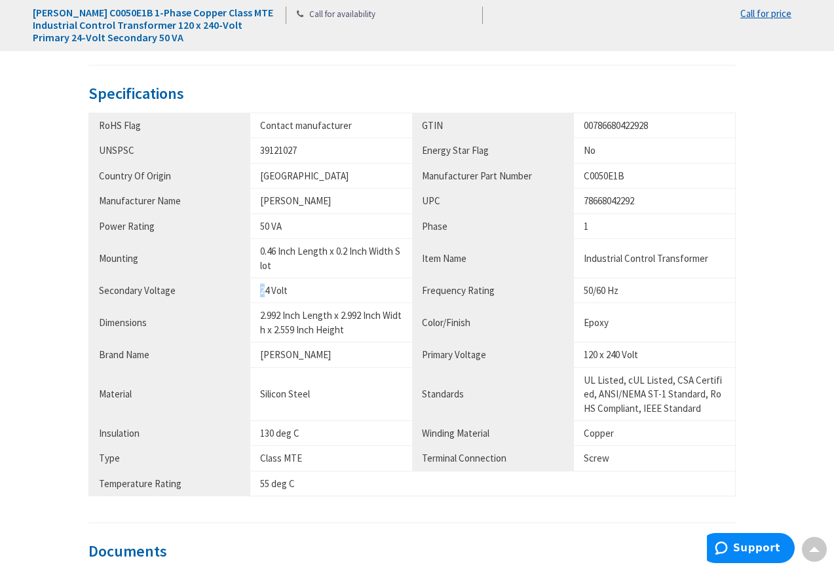
drag, startPoint x: 265, startPoint y: 288, endPoint x: 254, endPoint y: 292, distance: 11.2
click at [254, 292] on td "24 Volt" at bounding box center [331, 290] width 162 height 25
click at [259, 295] on td "24 Volt" at bounding box center [331, 290] width 162 height 25
click at [270, 292] on td "24 Volt" at bounding box center [331, 290] width 162 height 25
click at [794, 263] on div "Description [PERSON_NAME] Class MTE 1-Phase industrial control transformer has …" at bounding box center [417, 235] width 788 height 871
